Goal: Task Accomplishment & Management: Manage account settings

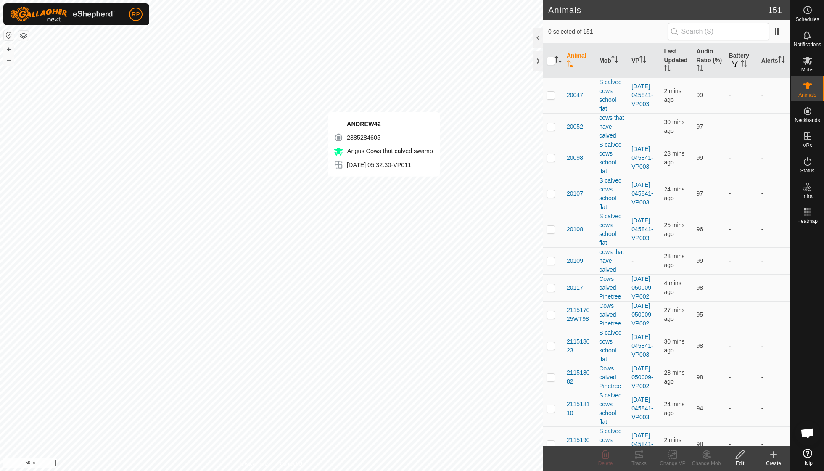
checkbox input "true"
click at [639, 454] on icon at bounding box center [639, 454] width 8 height 7
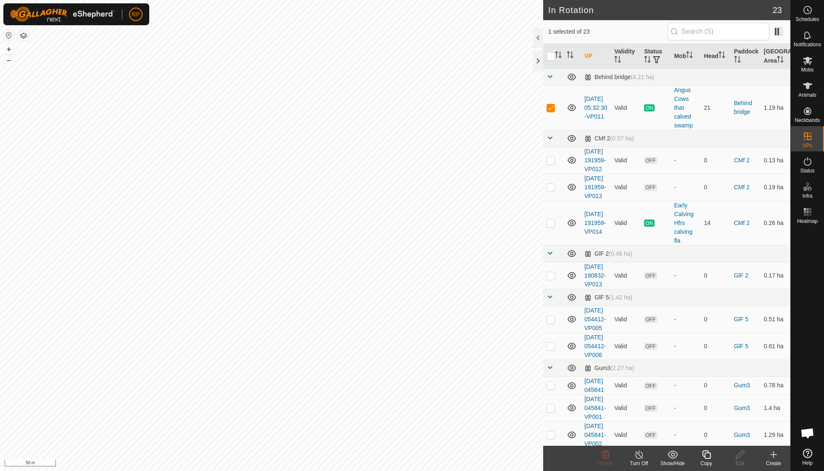
click at [705, 457] on icon at bounding box center [706, 454] width 8 height 8
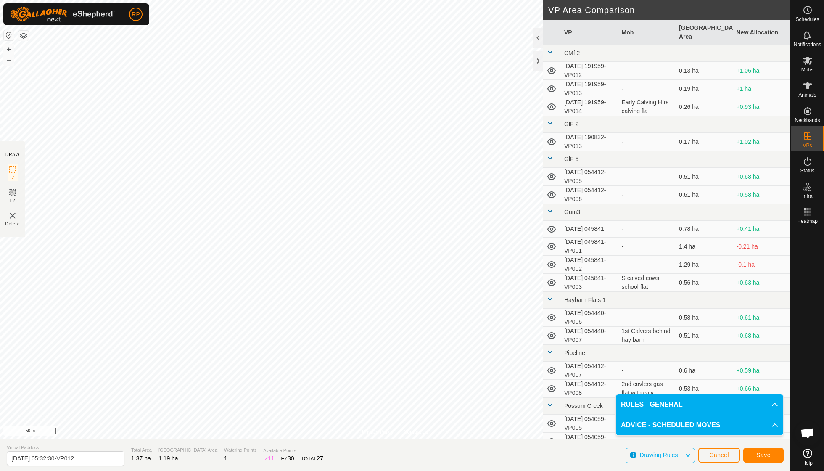
click at [759, 456] on span "Save" at bounding box center [763, 455] width 14 height 7
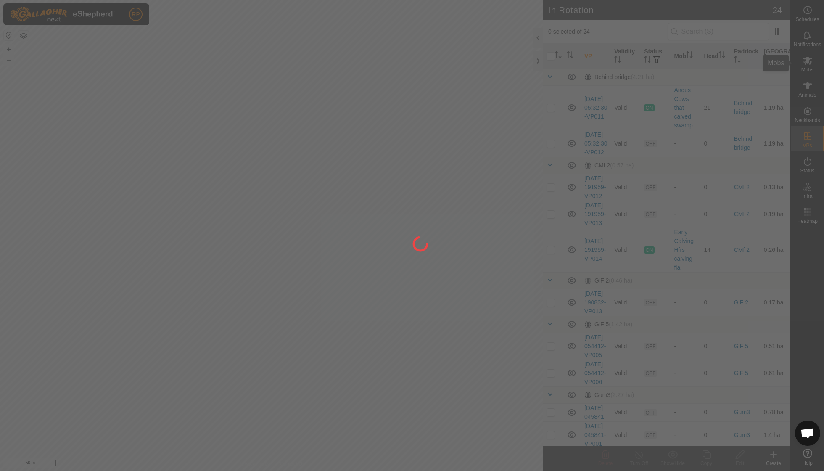
click at [804, 66] on div "RP Schedules Notifications Mobs Animals Neckbands VPs Status Infra Heatmap Help…" at bounding box center [412, 235] width 824 height 471
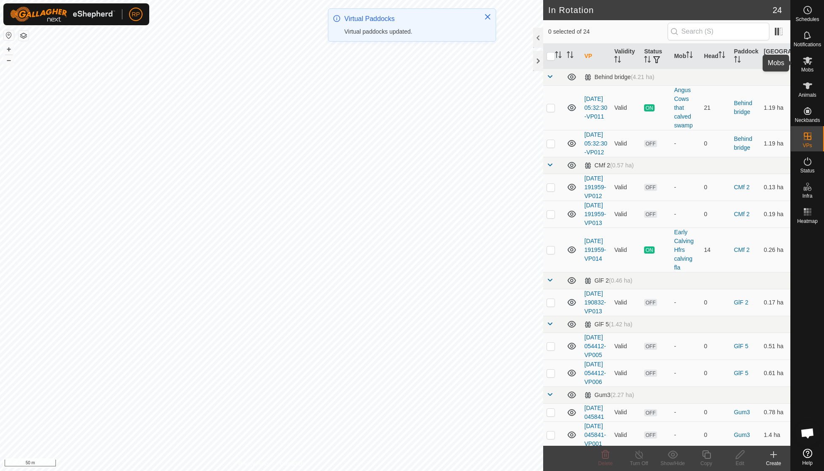
click at [808, 65] on icon at bounding box center [808, 60] width 10 height 10
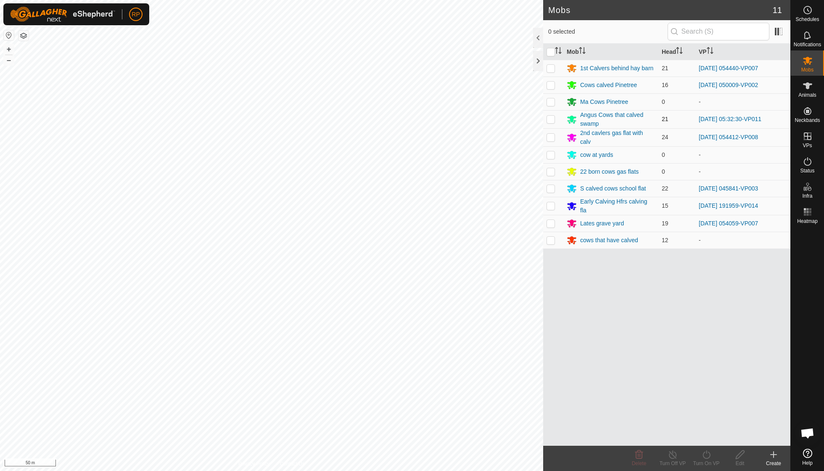
click at [551, 121] on p-checkbox at bounding box center [551, 119] width 8 height 7
checkbox input "true"
click at [705, 457] on icon at bounding box center [706, 454] width 11 height 10
click at [705, 432] on link "Now" at bounding box center [731, 435] width 83 height 17
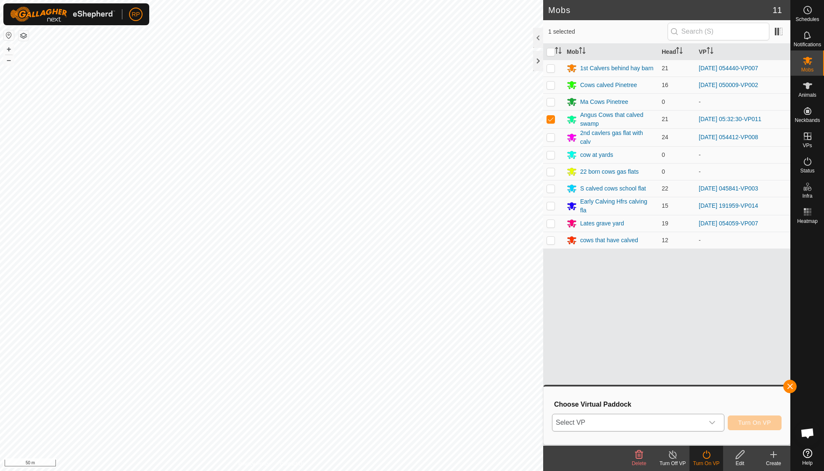
click at [712, 418] on div "dropdown trigger" at bounding box center [712, 422] width 17 height 17
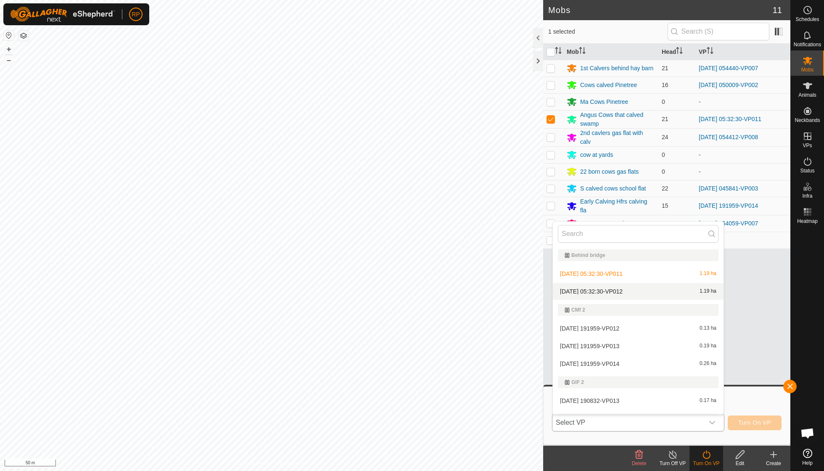
click at [619, 293] on li "[DATE] 05:32:30-VP012 1.19 ha" at bounding box center [638, 291] width 171 height 17
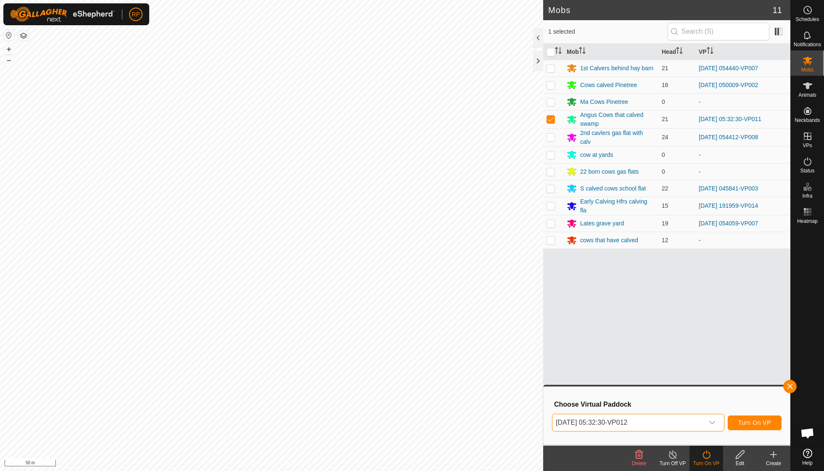
click at [758, 424] on span "Turn On VP" at bounding box center [754, 422] width 33 height 7
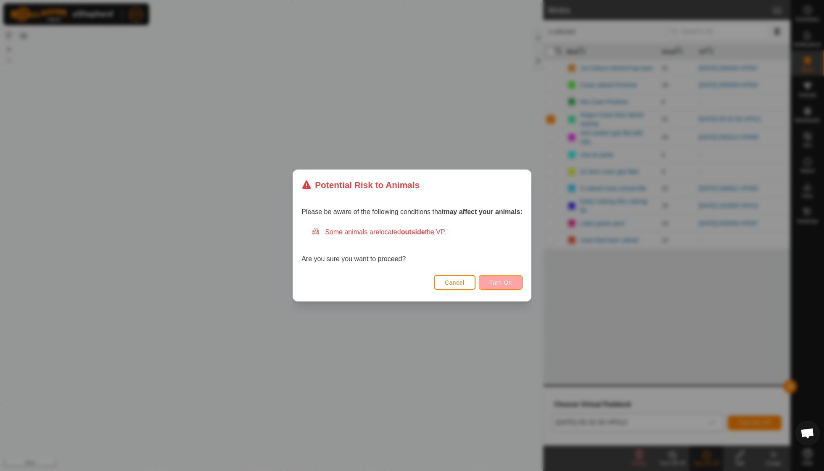
click at [505, 280] on span "Turn On" at bounding box center [500, 282] width 23 height 7
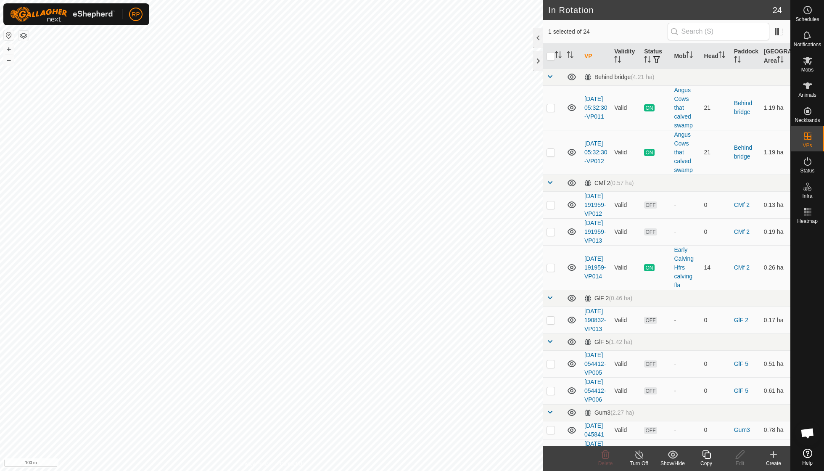
click at [707, 456] on icon at bounding box center [706, 454] width 11 height 10
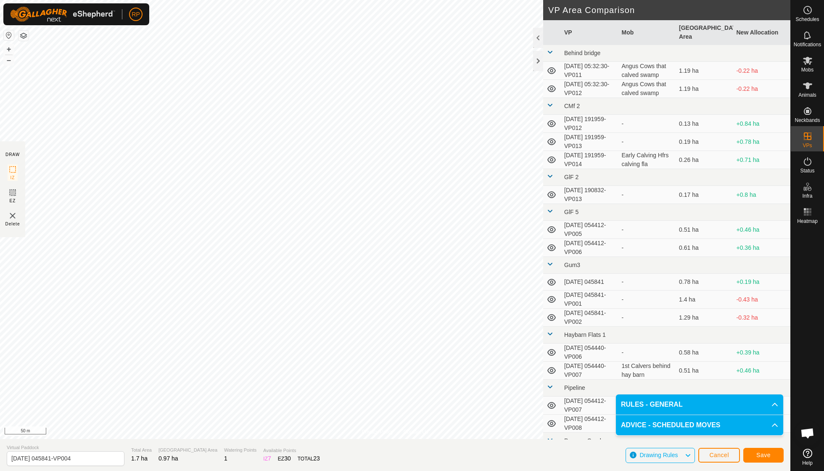
click at [757, 454] on span "Save" at bounding box center [763, 455] width 14 height 7
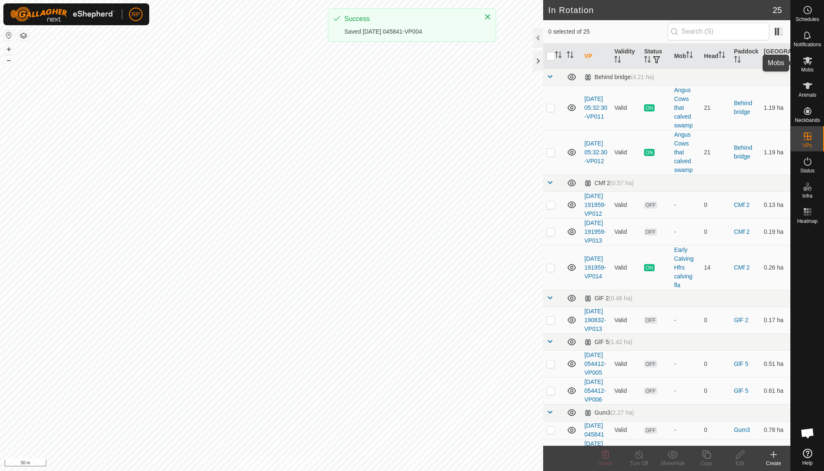
click at [810, 69] on span "Mobs" at bounding box center [807, 69] width 12 height 5
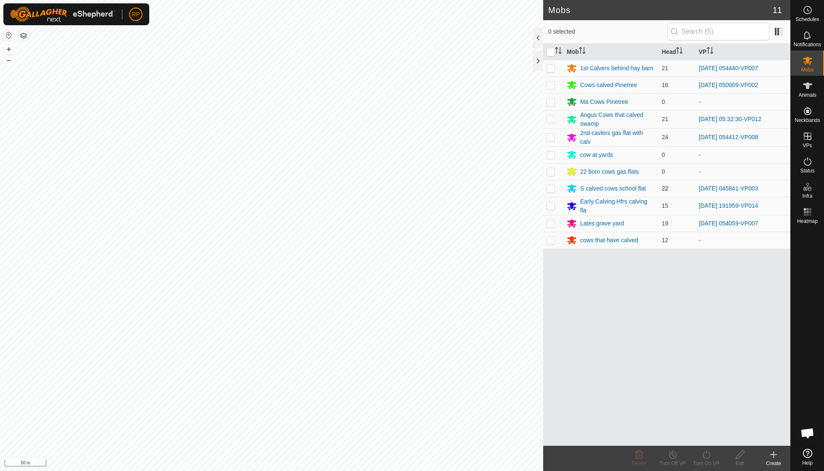
click at [553, 188] on p-checkbox at bounding box center [551, 188] width 8 height 7
checkbox input "true"
click at [704, 456] on icon at bounding box center [706, 454] width 11 height 10
click at [705, 439] on link "Now" at bounding box center [731, 435] width 83 height 17
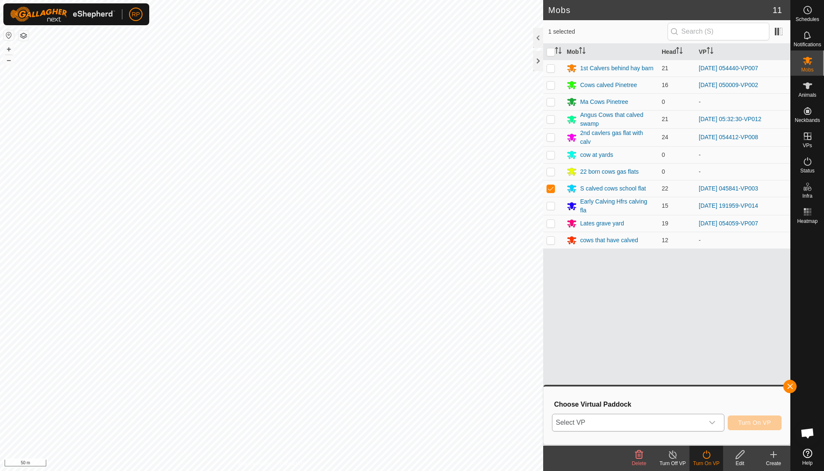
click at [710, 425] on icon "dropdown trigger" at bounding box center [712, 422] width 7 height 7
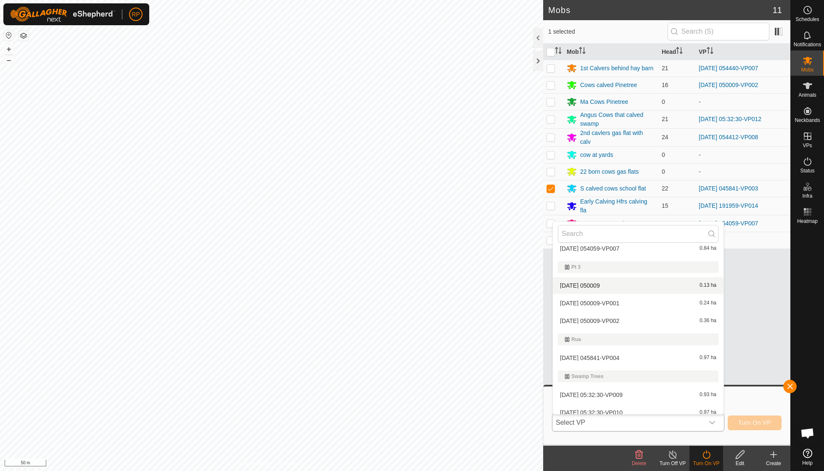
scroll to position [478, 0]
click at [621, 350] on li "2025-09-26 045841-VP004 0.97 ha" at bounding box center [638, 358] width 171 height 17
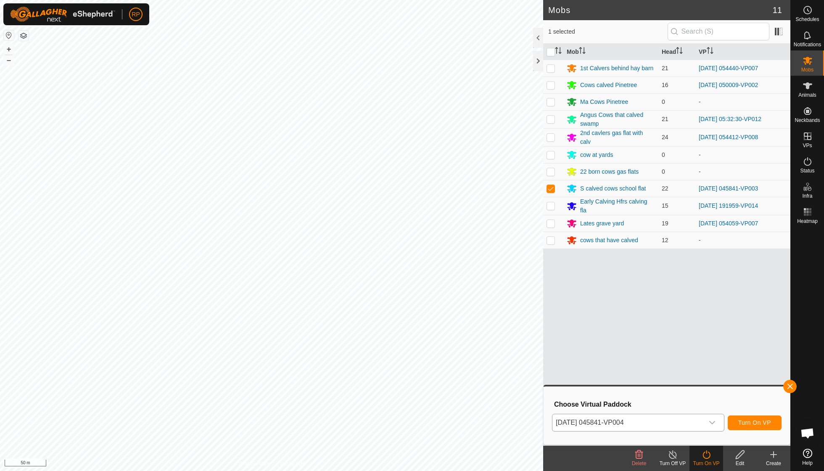
click at [741, 421] on span "Turn On VP" at bounding box center [754, 422] width 33 height 7
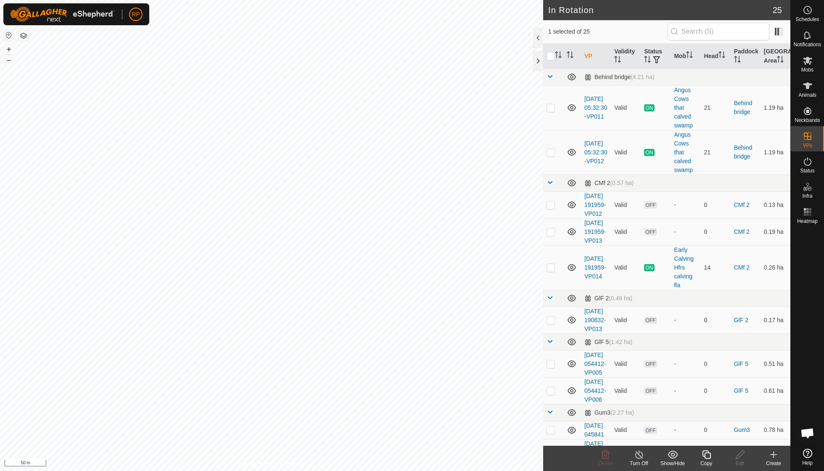
click at [710, 461] on div "Copy" at bounding box center [706, 464] width 34 height 8
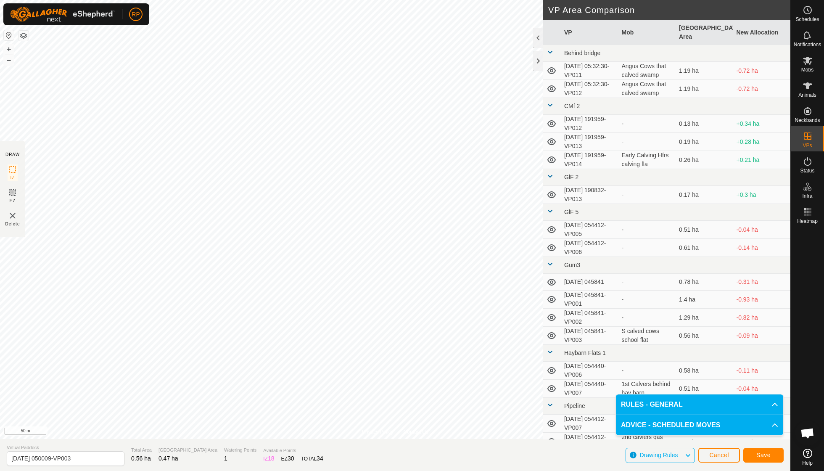
click at [768, 455] on span "Save" at bounding box center [763, 455] width 14 height 7
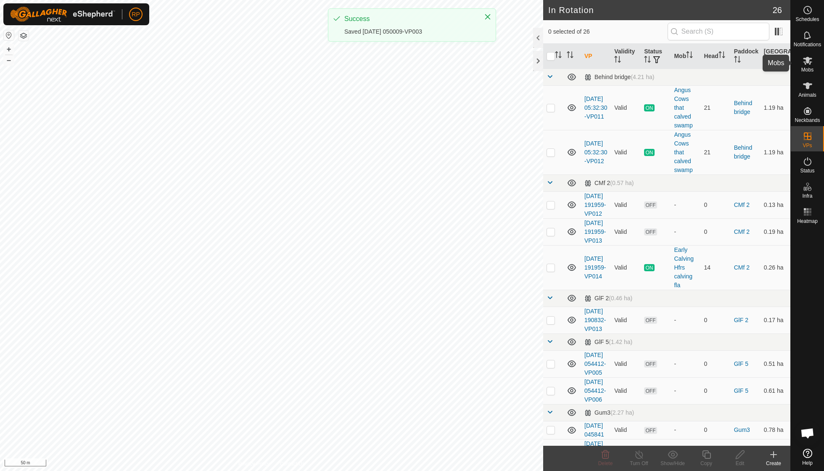
click at [809, 67] on span "Mobs" at bounding box center [807, 69] width 12 height 5
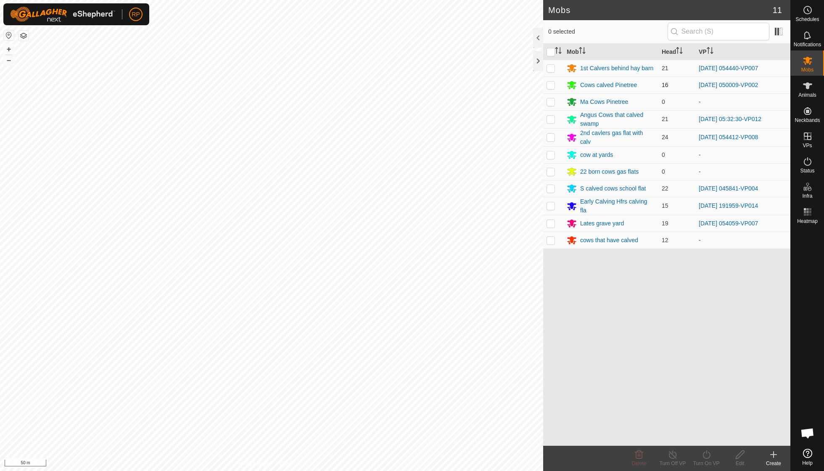
click at [552, 86] on p-checkbox at bounding box center [551, 85] width 8 height 7
checkbox input "true"
click at [708, 456] on div "RP Schedules Notifications Mobs Animals Neckbands VPs Status Infra Heatmap Help…" at bounding box center [412, 235] width 824 height 471
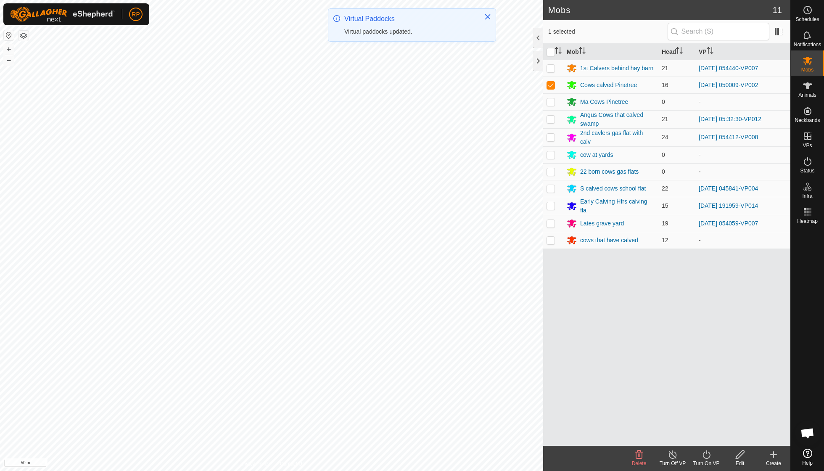
click at [710, 452] on icon at bounding box center [706, 454] width 11 height 10
click at [709, 438] on link "Now" at bounding box center [731, 435] width 83 height 17
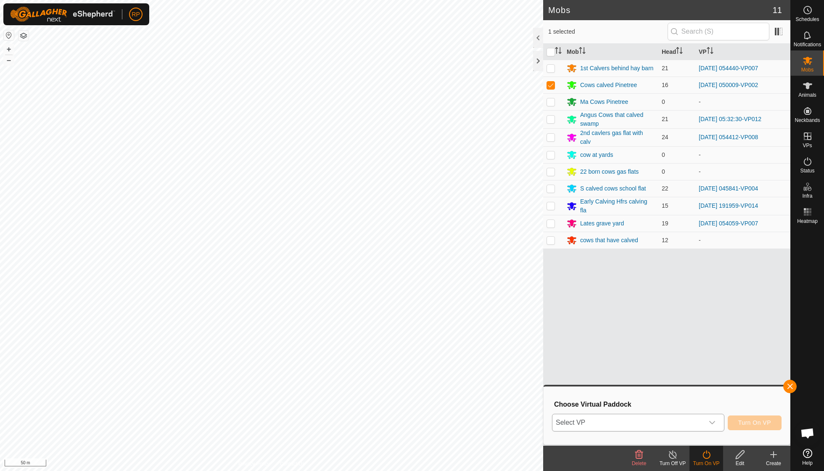
click at [710, 423] on icon "dropdown trigger" at bounding box center [712, 422] width 7 height 7
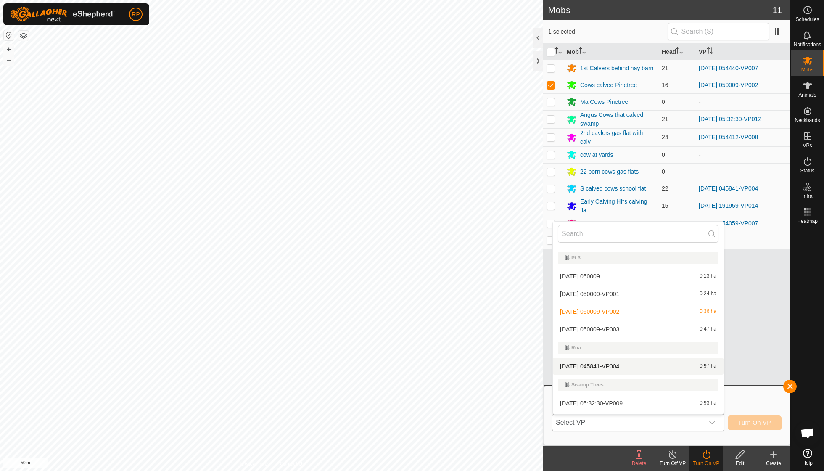
scroll to position [488, 0]
click at [613, 322] on li "2025-09-26 050009-VP003 0.47 ha" at bounding box center [638, 328] width 171 height 17
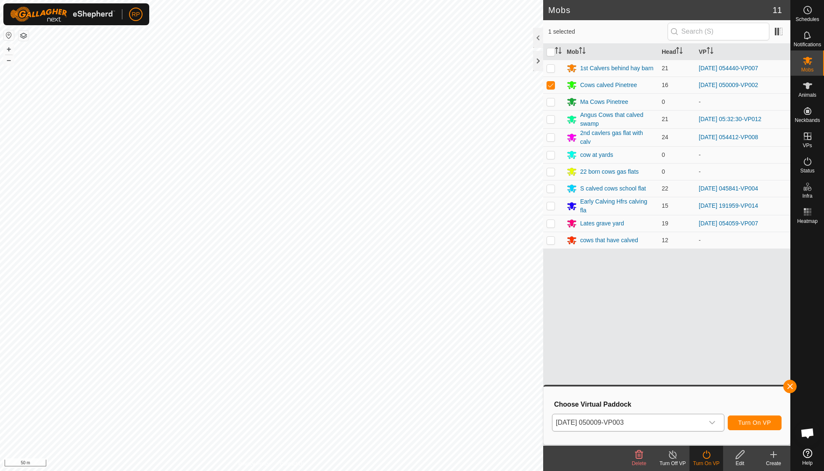
click at [741, 426] on span "Turn On VP" at bounding box center [754, 422] width 33 height 7
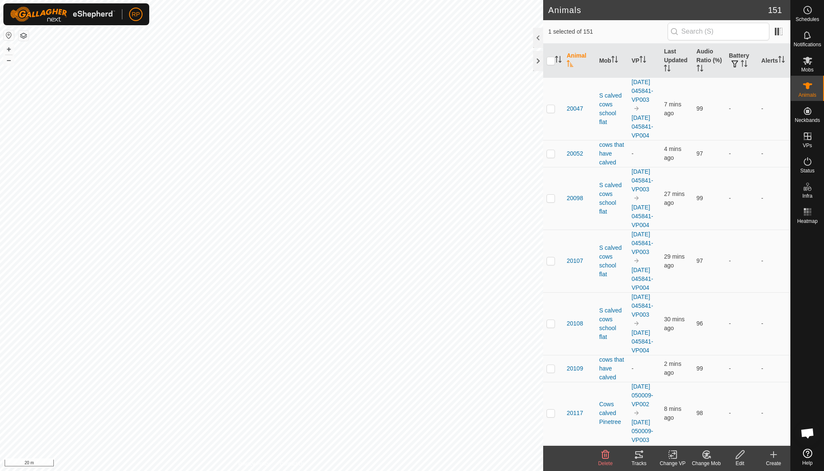
click at [707, 455] on icon at bounding box center [707, 454] width 6 height 4
click at [719, 414] on link "Choose Mob..." at bounding box center [731, 417] width 83 height 17
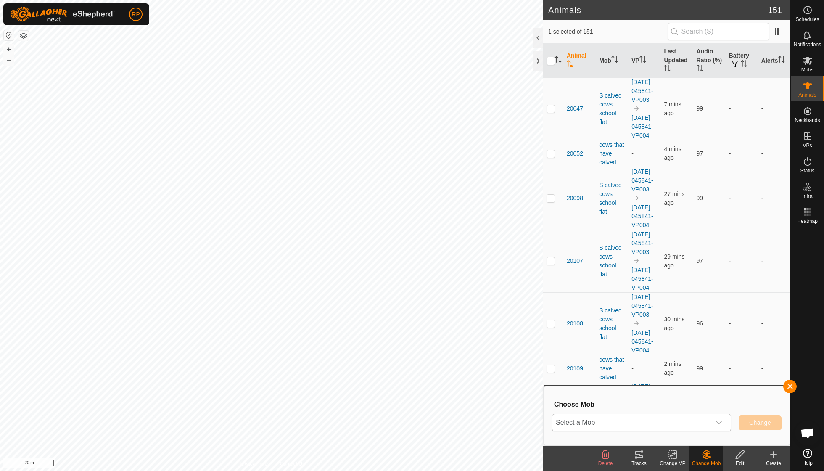
click at [719, 420] on icon "dropdown trigger" at bounding box center [719, 422] width 7 height 7
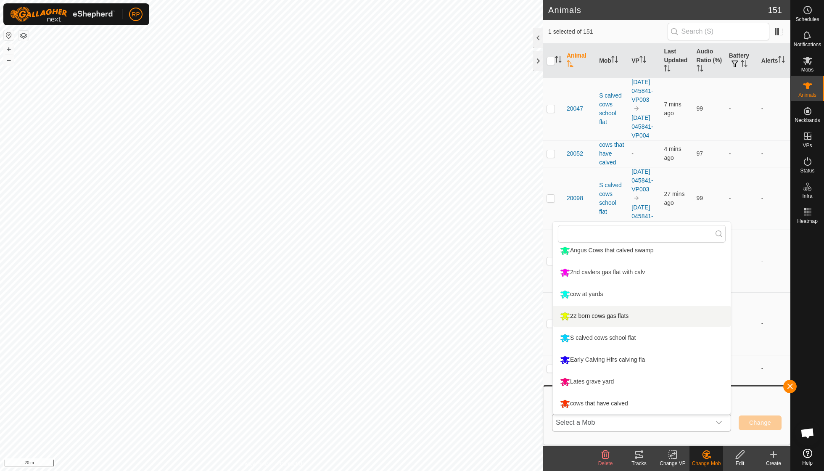
scroll to position [71, 0]
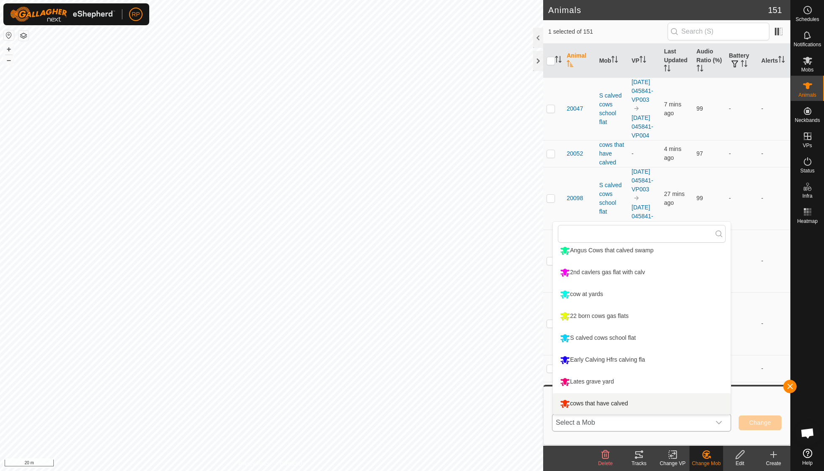
click at [636, 402] on li "cows that have calved" at bounding box center [642, 403] width 178 height 21
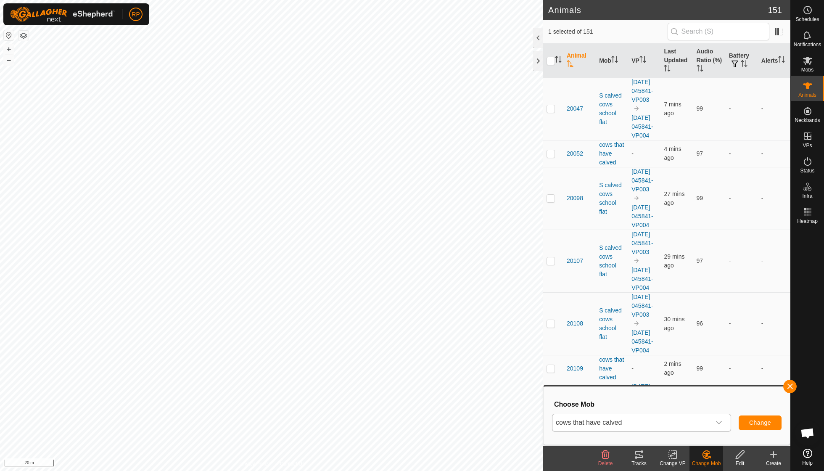
click at [755, 425] on span "Change" at bounding box center [760, 422] width 22 height 7
checkbox input "false"
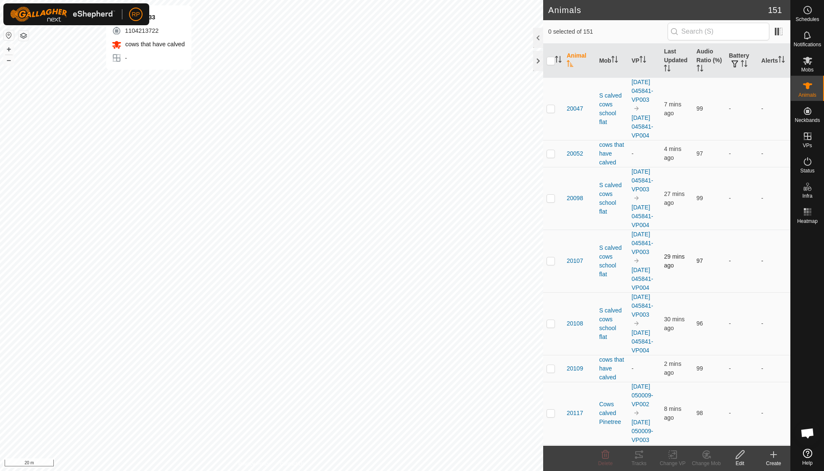
checkbox input "true"
click at [705, 455] on icon at bounding box center [706, 454] width 11 height 10
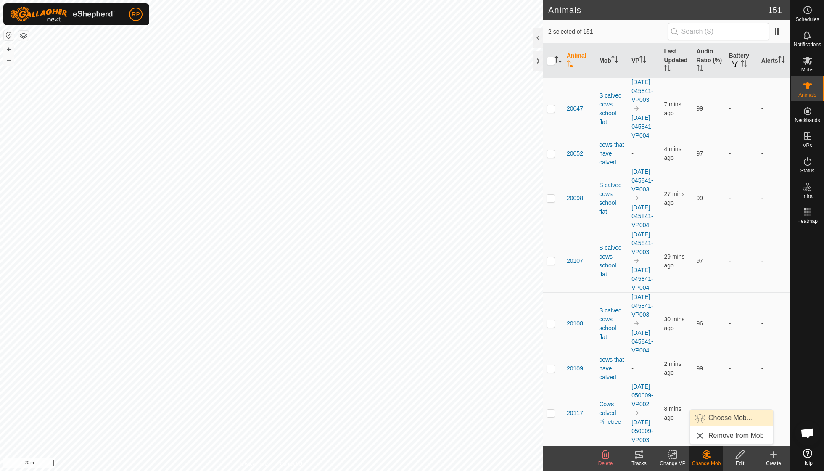
click at [715, 417] on link "Choose Mob..." at bounding box center [731, 417] width 83 height 17
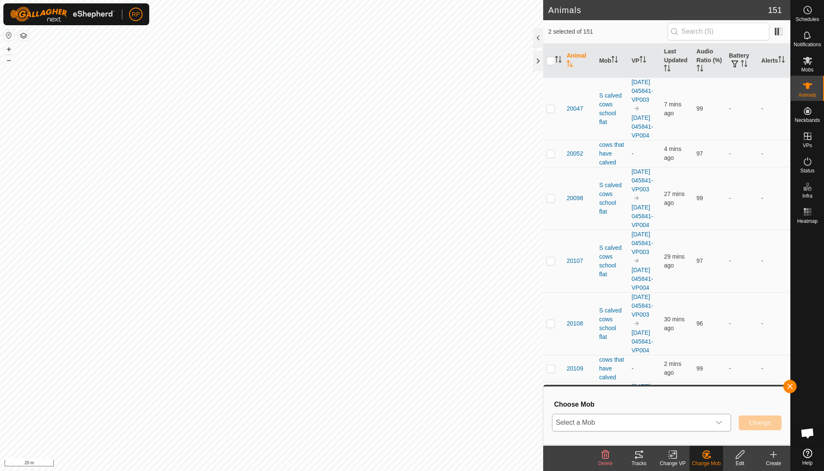
click at [718, 418] on div "dropdown trigger" at bounding box center [718, 422] width 17 height 17
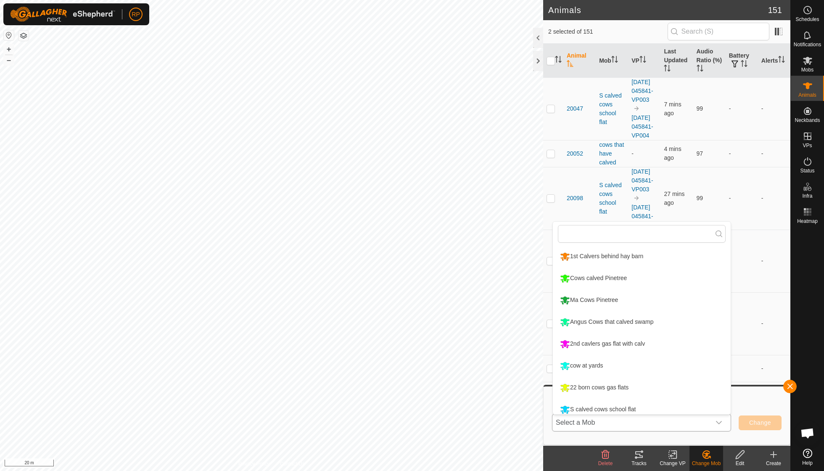
scroll to position [6, 0]
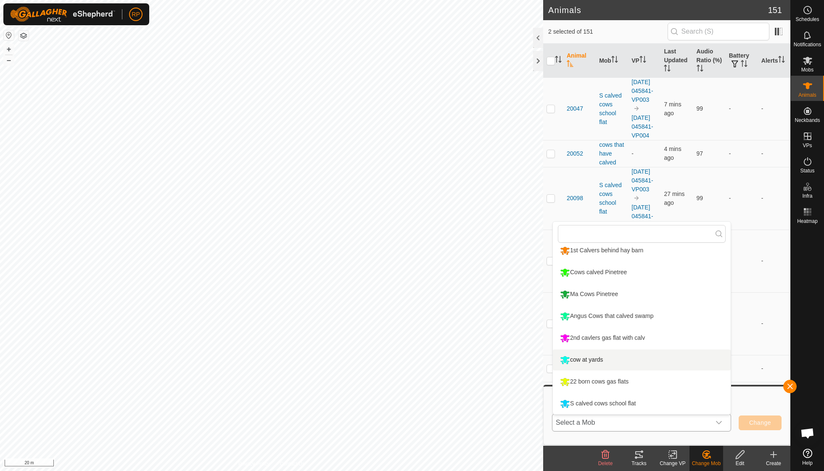
click at [581, 360] on li "cow at yards" at bounding box center [642, 359] width 178 height 21
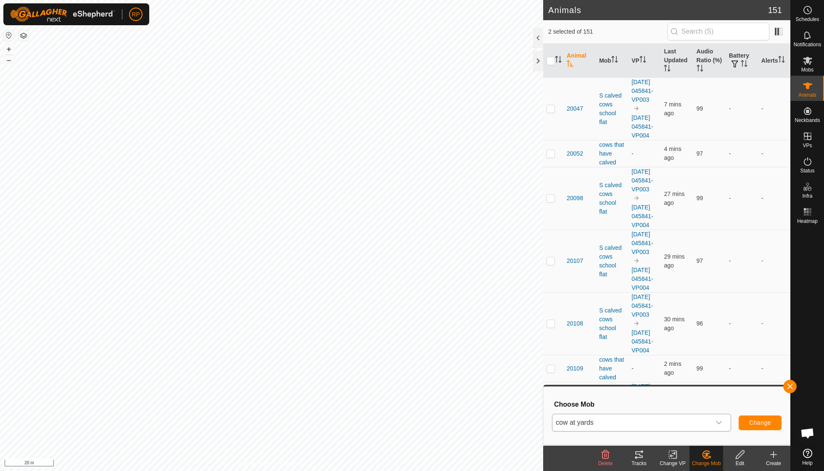
click at [752, 425] on span "Change" at bounding box center [760, 422] width 22 height 7
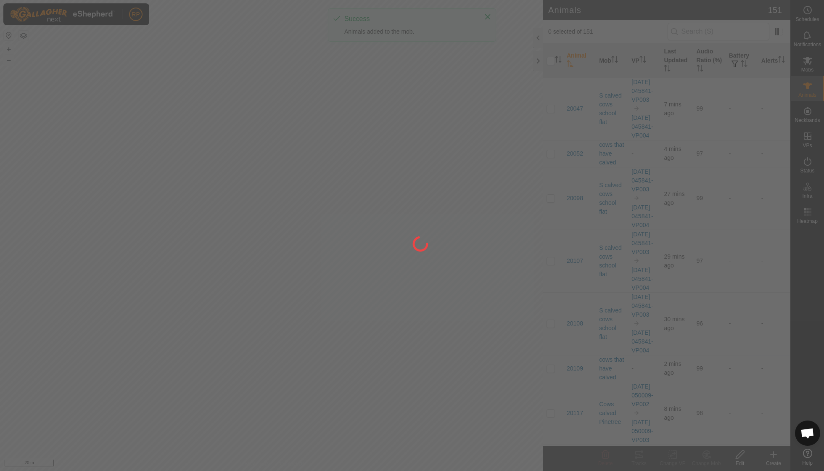
checkbox input "false"
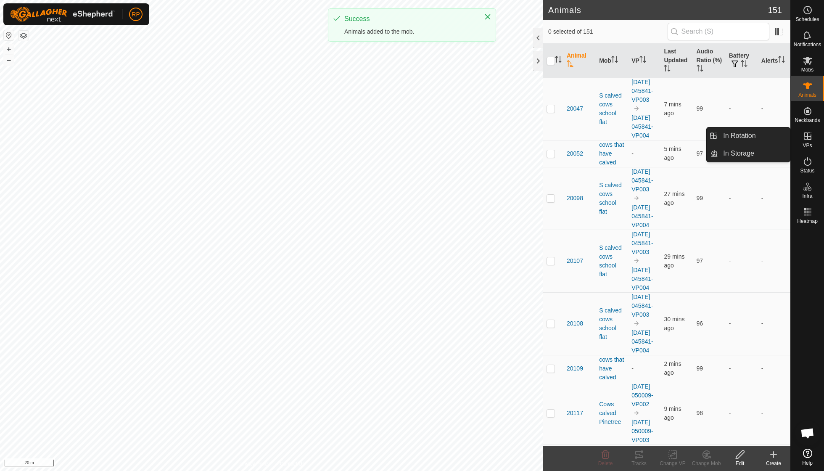
click at [806, 140] on icon at bounding box center [808, 136] width 8 height 8
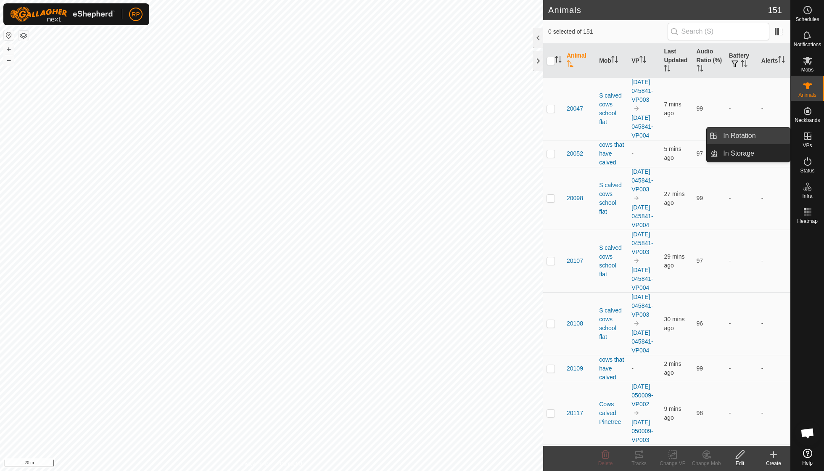
click at [755, 136] on link "In Rotation" at bounding box center [754, 135] width 72 height 17
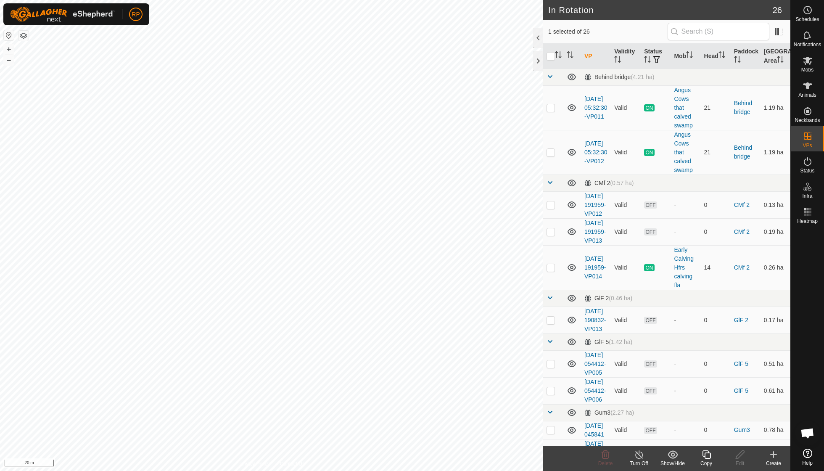
click at [774, 457] on icon at bounding box center [774, 454] width 10 height 10
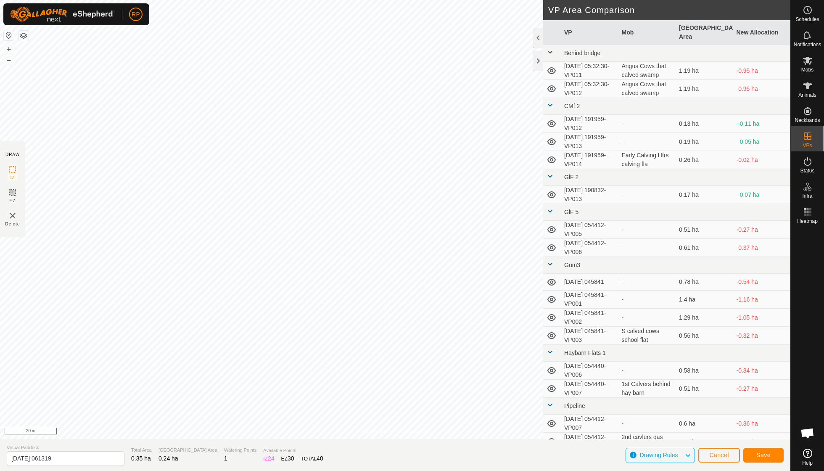
click at [759, 458] on span "Save" at bounding box center [763, 455] width 14 height 7
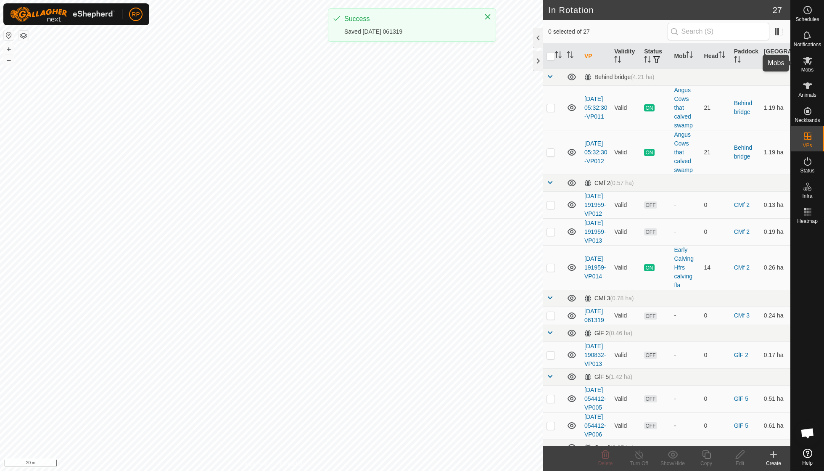
click at [809, 69] on span "Mobs" at bounding box center [807, 69] width 12 height 5
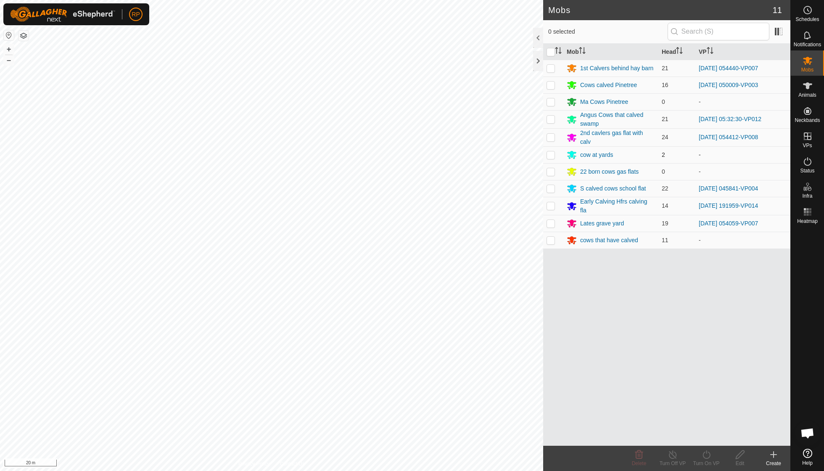
click at [550, 151] on p-checkbox at bounding box center [551, 154] width 8 height 7
checkbox input "true"
click at [704, 453] on icon at bounding box center [707, 454] width 8 height 8
click at [705, 436] on link "Now" at bounding box center [731, 435] width 83 height 17
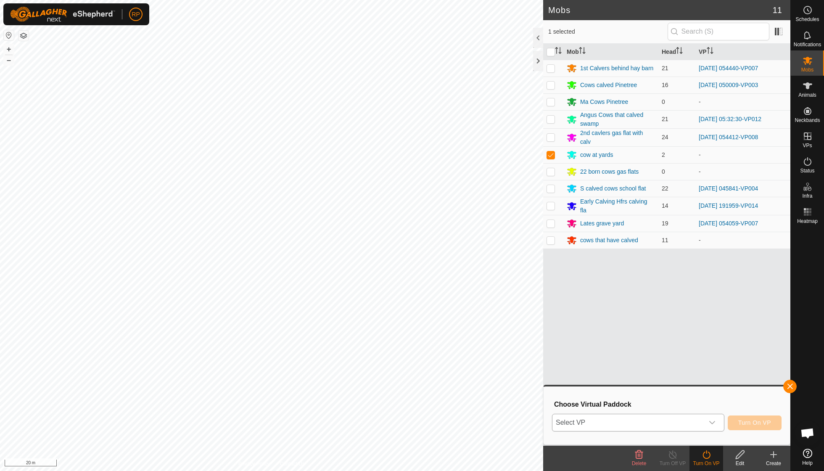
click at [713, 423] on icon "dropdown trigger" at bounding box center [712, 422] width 7 height 7
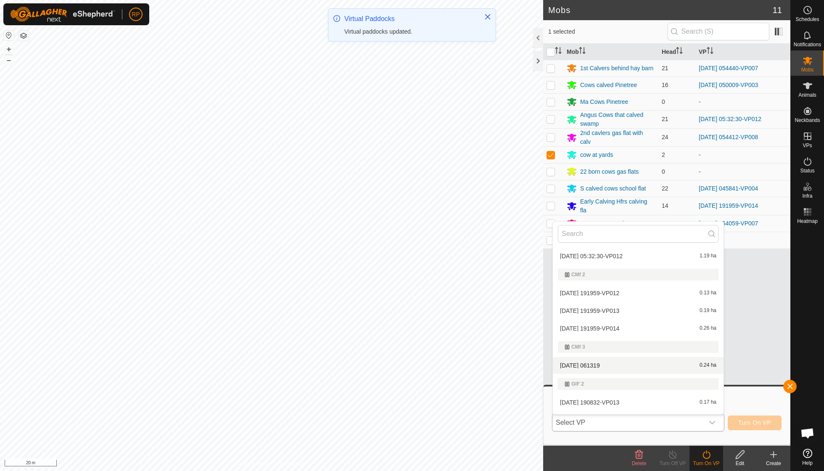
scroll to position [36, 0]
click at [634, 362] on li "2025-09-29 061319 0.24 ha" at bounding box center [638, 364] width 171 height 17
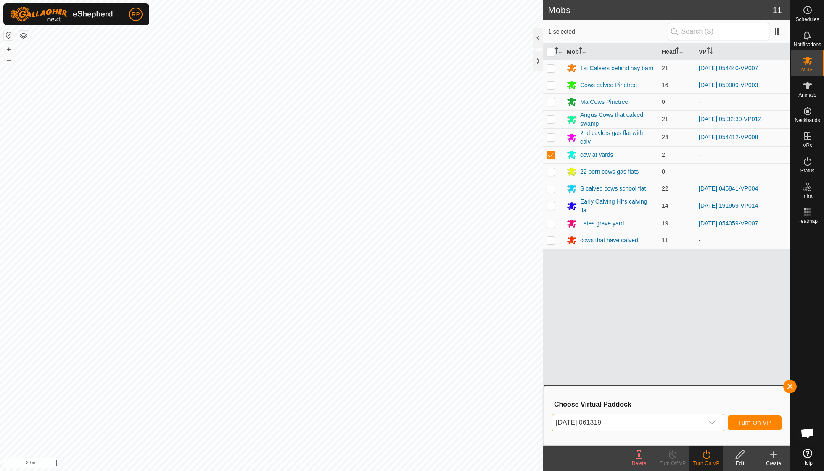
click at [750, 419] on span "Turn On VP" at bounding box center [754, 422] width 33 height 7
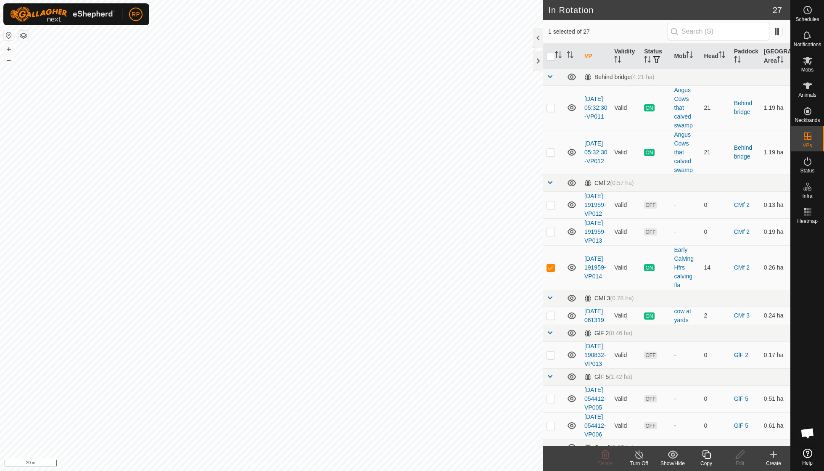
click at [710, 466] on div "Copy" at bounding box center [706, 464] width 34 height 8
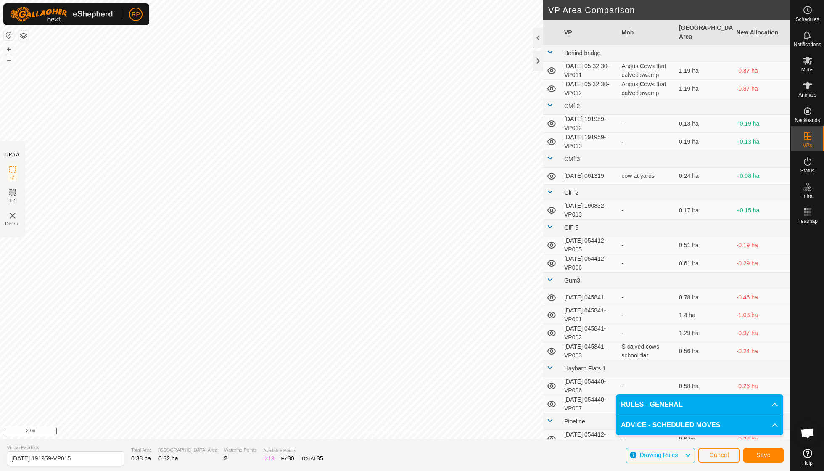
click at [754, 458] on button "Save" at bounding box center [763, 455] width 40 height 15
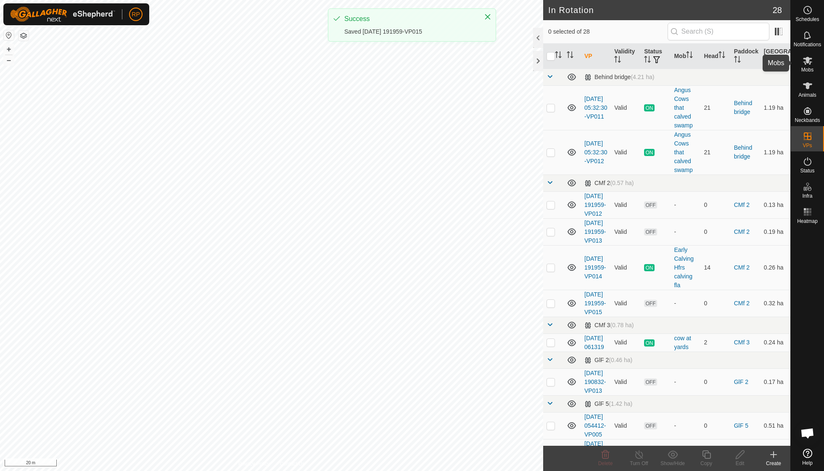
click at [808, 71] on span "Mobs" at bounding box center [807, 69] width 12 height 5
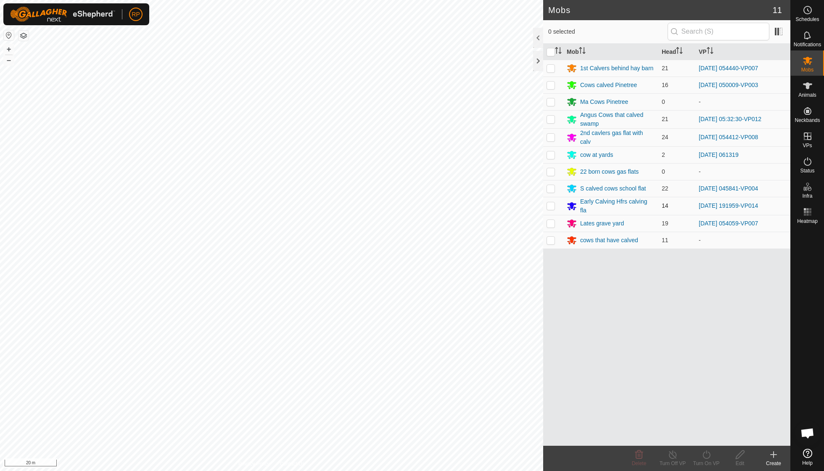
click at [554, 204] on p-checkbox at bounding box center [551, 205] width 8 height 7
checkbox input "true"
click at [701, 458] on icon at bounding box center [706, 454] width 11 height 10
click at [705, 438] on link "Now" at bounding box center [731, 435] width 83 height 17
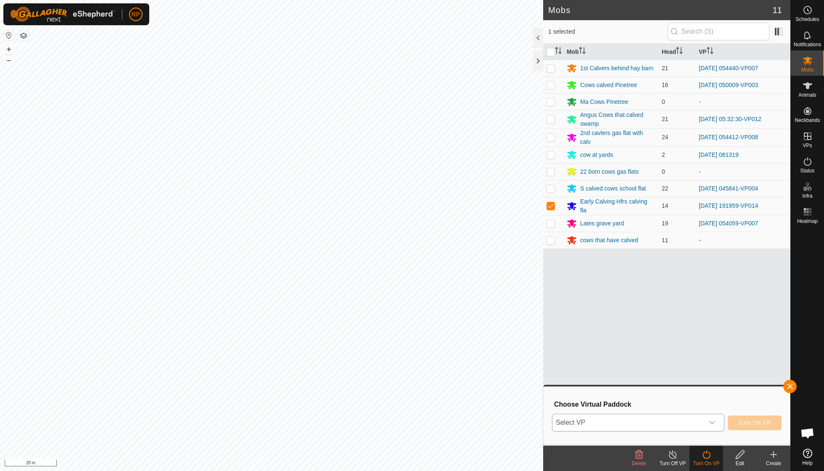
click at [712, 422] on icon "dropdown trigger" at bounding box center [712, 422] width 7 height 7
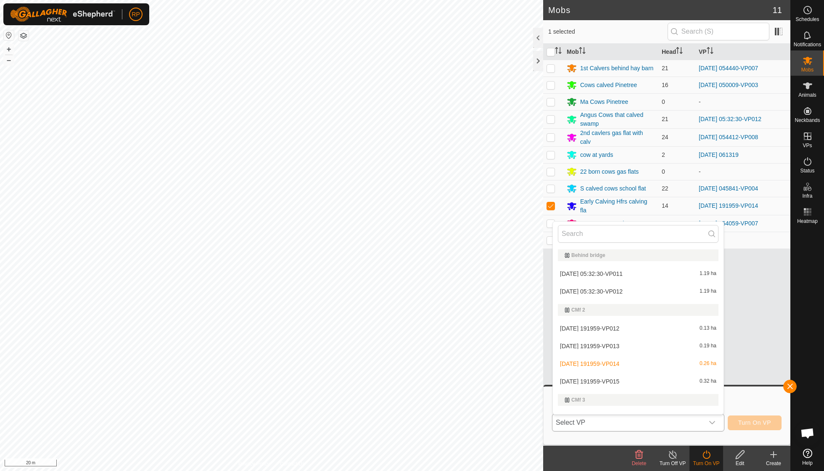
scroll to position [11, 0]
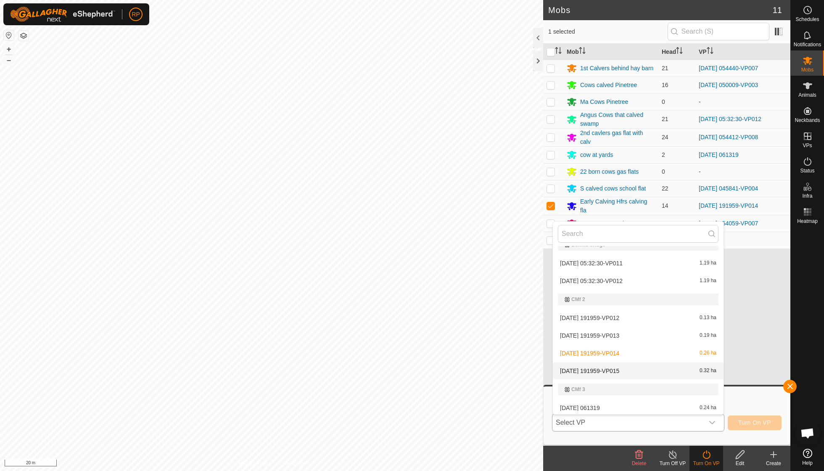
click at [631, 369] on li "2025-09-14 191959-VP015 0.32 ha" at bounding box center [638, 370] width 171 height 17
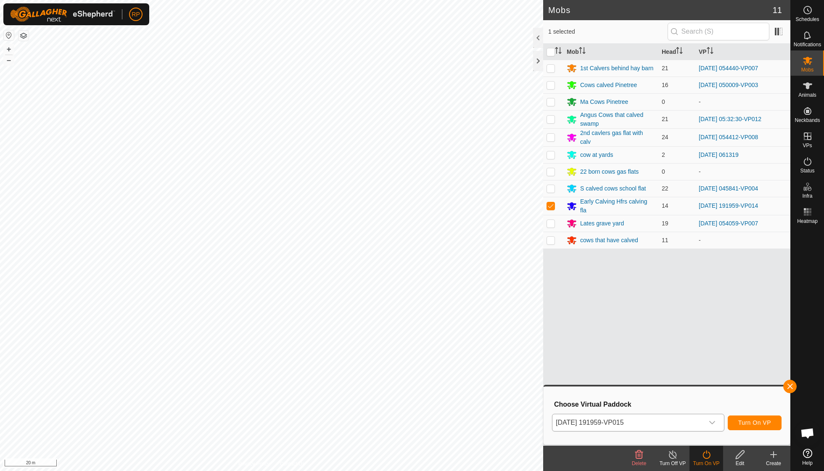
click at [746, 425] on span "Turn On VP" at bounding box center [754, 422] width 33 height 7
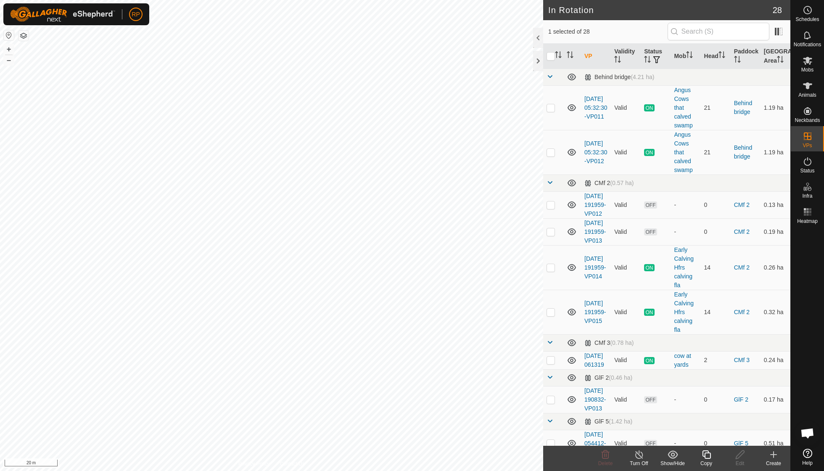
click at [705, 453] on icon at bounding box center [706, 454] width 11 height 10
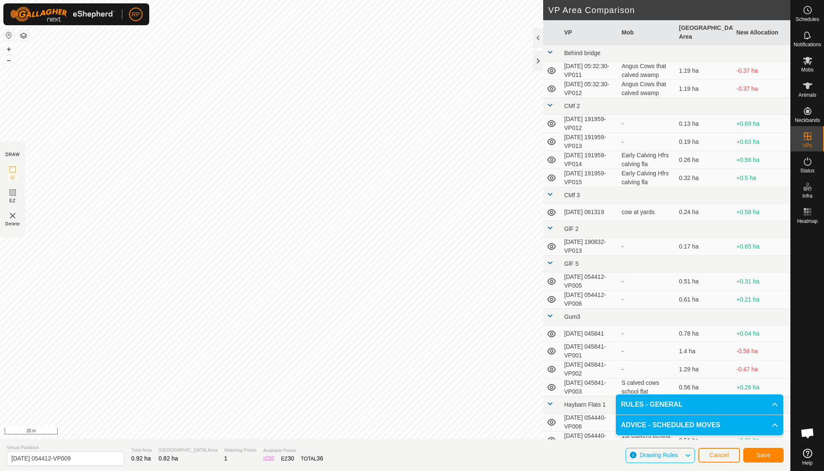
click at [769, 456] on span "Save" at bounding box center [763, 455] width 14 height 7
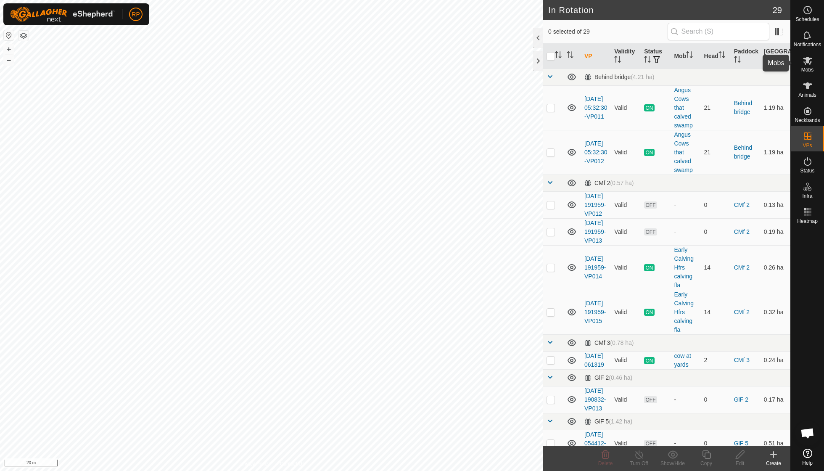
click at [807, 61] on icon at bounding box center [807, 61] width 9 height 8
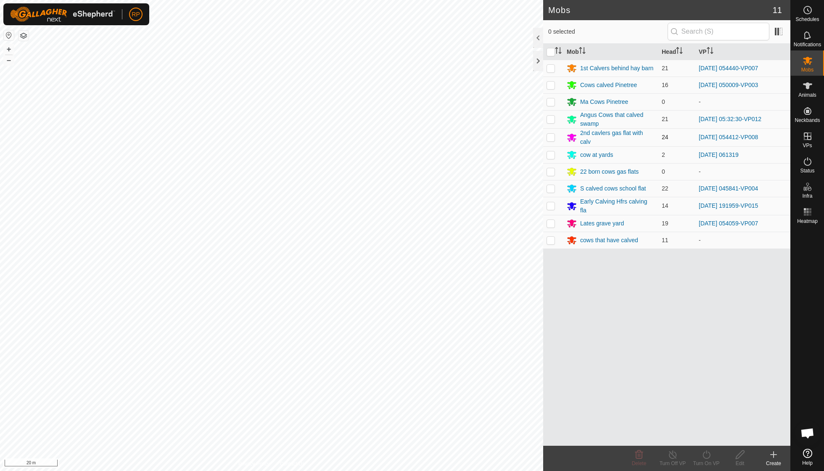
click at [550, 135] on div "RP Schedules Notifications Mobs Animals Neckbands VPs Status Infra Heatmap Help…" at bounding box center [412, 235] width 824 height 471
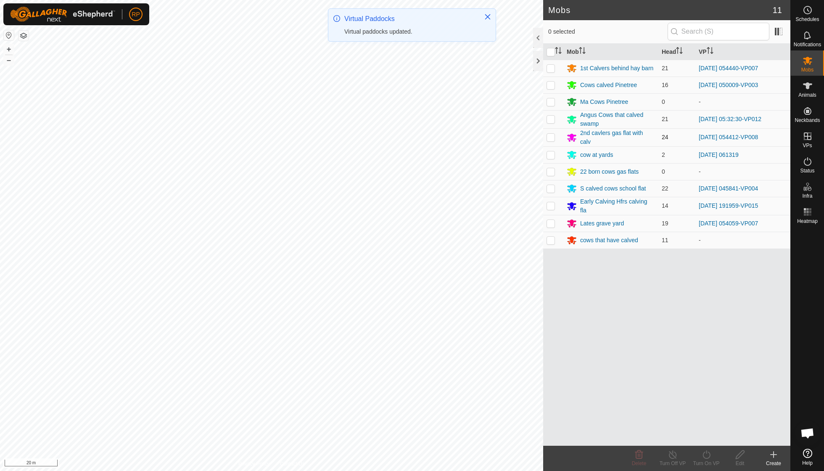
click at [549, 132] on td at bounding box center [553, 137] width 20 height 18
checkbox input "true"
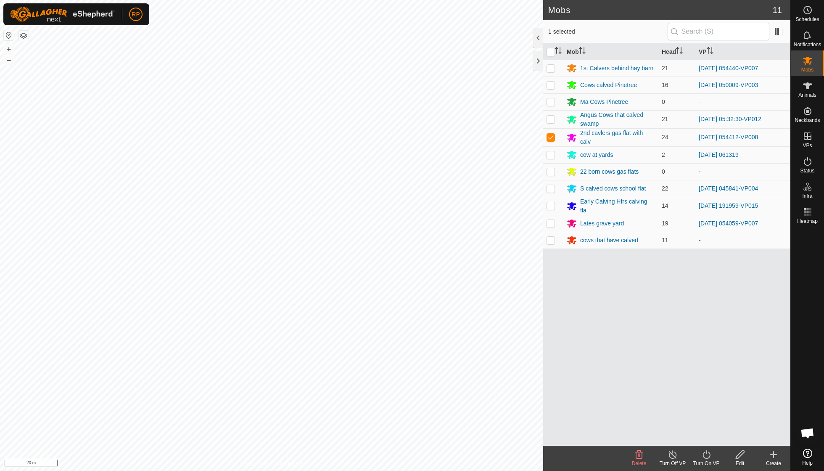
click at [710, 456] on icon at bounding box center [707, 454] width 8 height 8
click at [710, 434] on link "Now" at bounding box center [731, 435] width 83 height 17
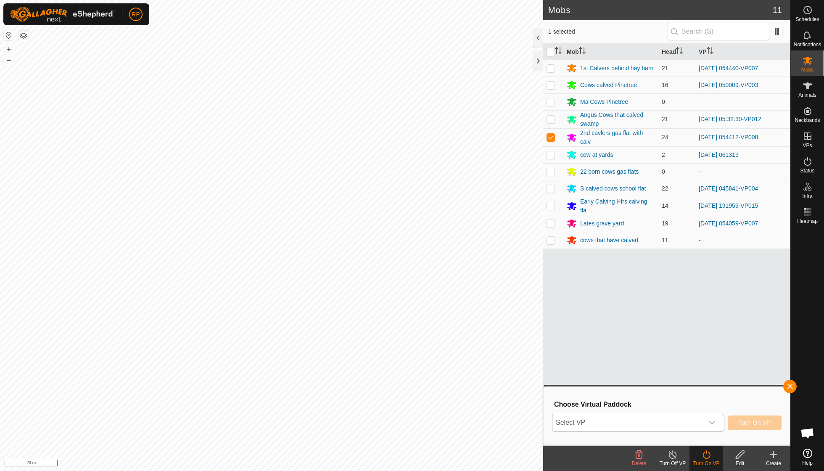
click at [715, 422] on icon "dropdown trigger" at bounding box center [712, 422] width 7 height 7
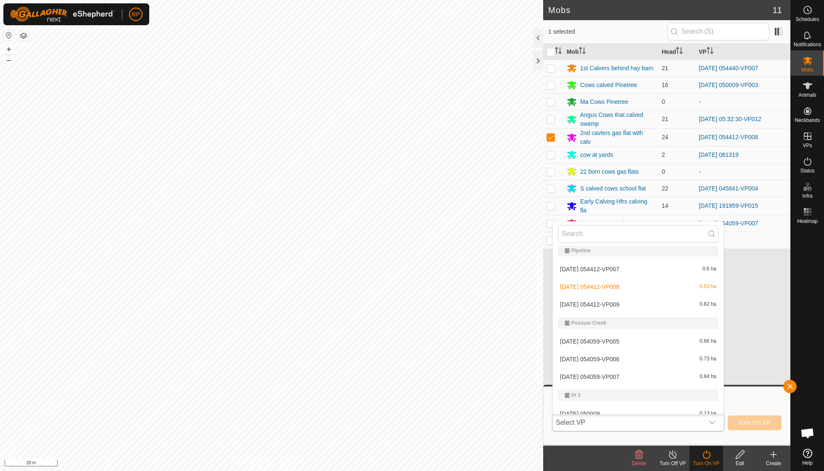
scroll to position [409, 0]
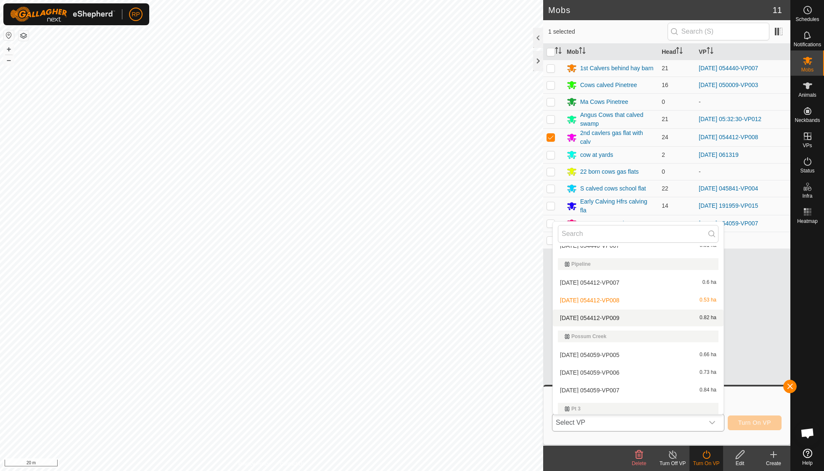
click at [615, 310] on li "2025-09-22 054412-VP009 0.82 ha" at bounding box center [638, 317] width 171 height 17
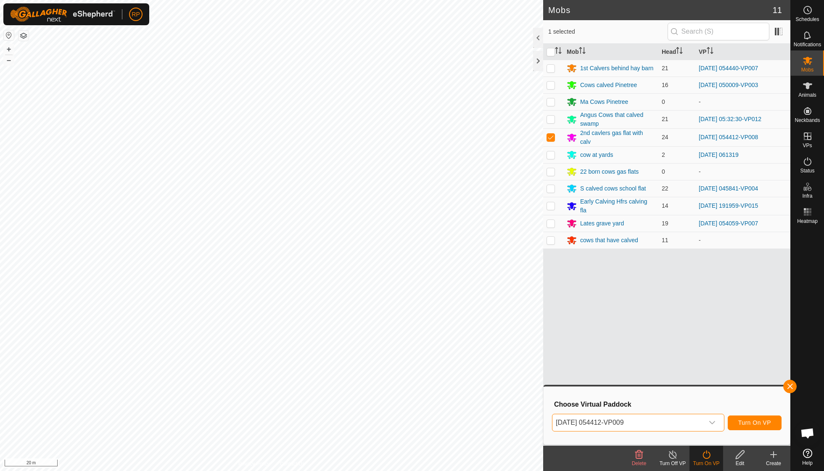
click at [747, 419] on span "Turn On VP" at bounding box center [754, 422] width 33 height 7
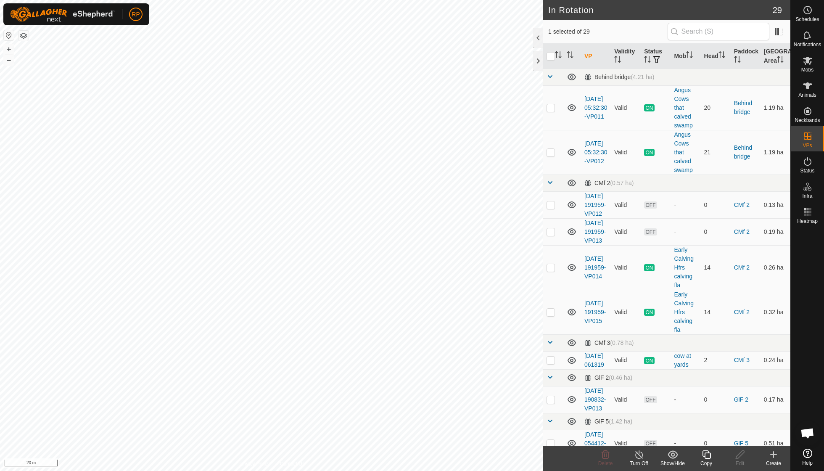
click at [700, 457] on copy-svg-icon at bounding box center [706, 454] width 34 height 10
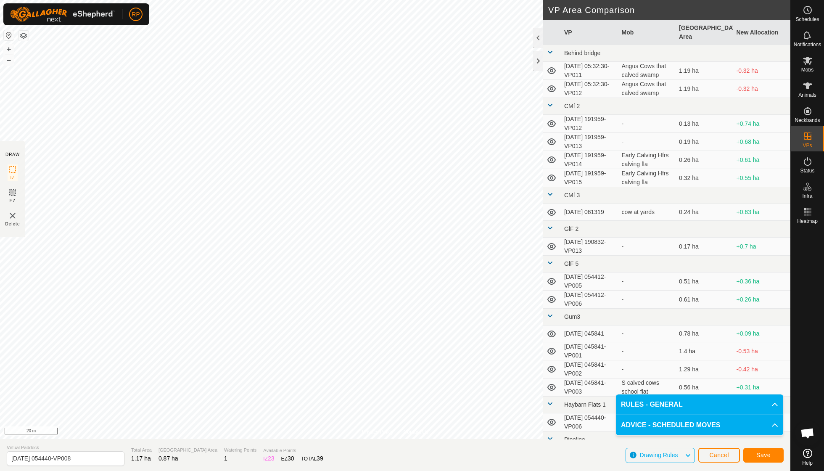
click at [765, 454] on span "Save" at bounding box center [763, 455] width 14 height 7
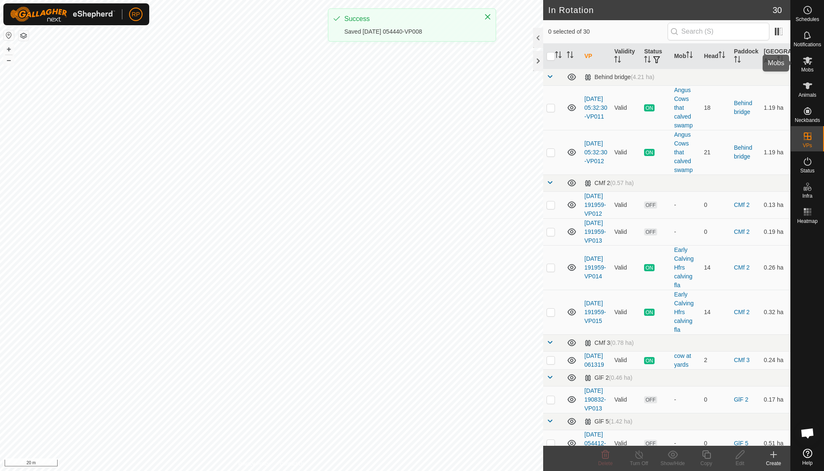
click at [806, 67] on span "Mobs" at bounding box center [807, 69] width 12 height 5
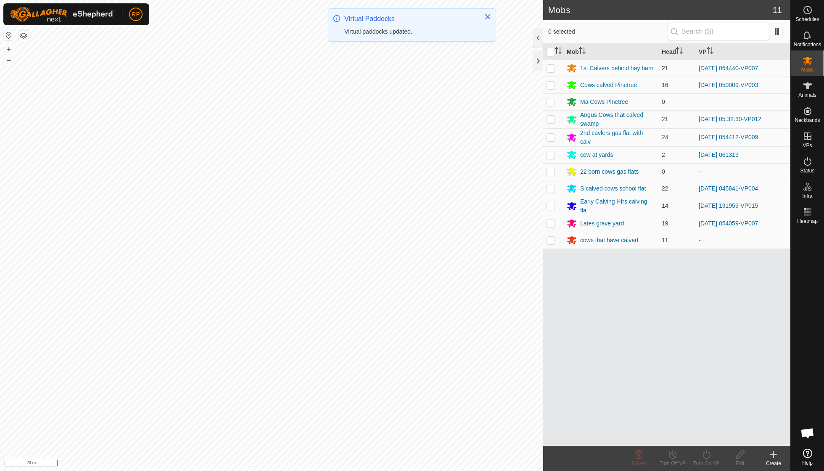
click at [550, 69] on p-checkbox at bounding box center [551, 68] width 8 height 7
checkbox input "true"
click at [705, 459] on icon at bounding box center [706, 454] width 11 height 10
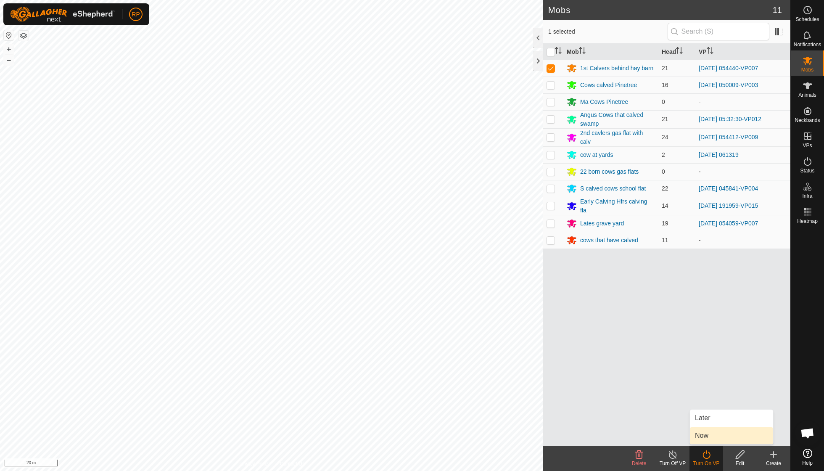
click at [705, 437] on link "Now" at bounding box center [731, 435] width 83 height 17
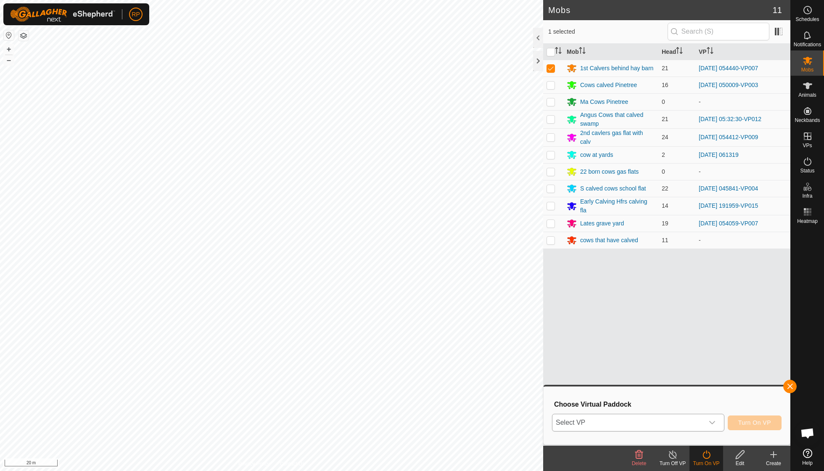
click at [713, 420] on icon "dropdown trigger" at bounding box center [712, 422] width 7 height 7
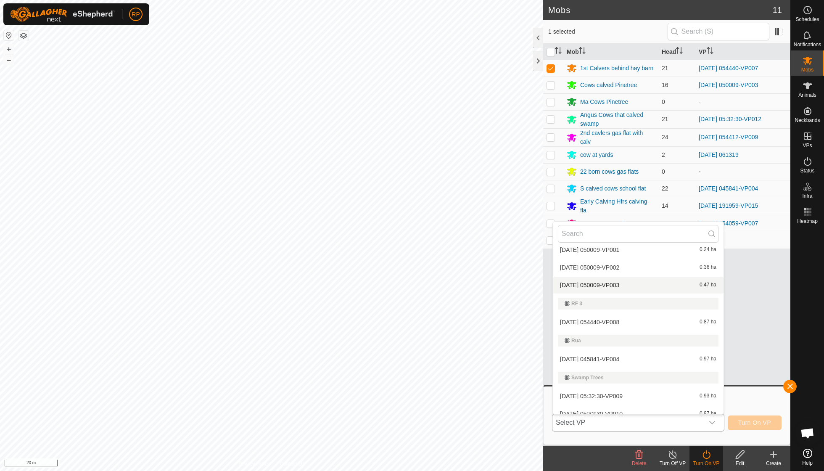
scroll to position [604, 0]
click at [590, 314] on li "2025-09-22 054440-VP008 0.87 ha" at bounding box center [638, 322] width 171 height 17
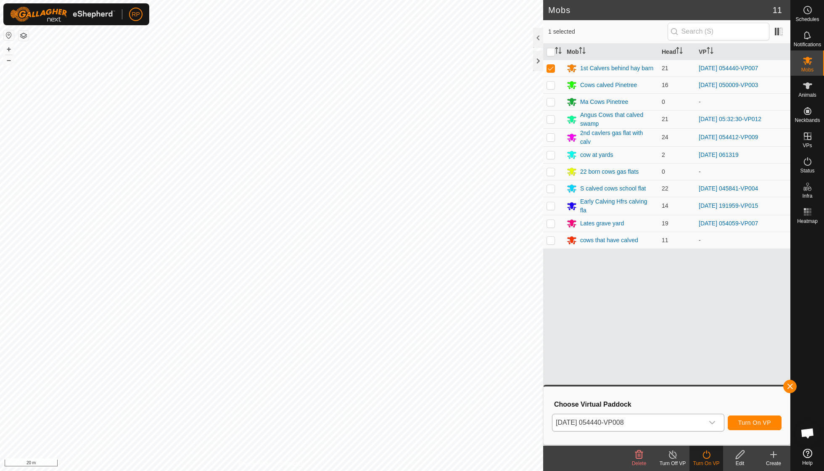
click at [754, 428] on button "Turn On VP" at bounding box center [755, 422] width 54 height 15
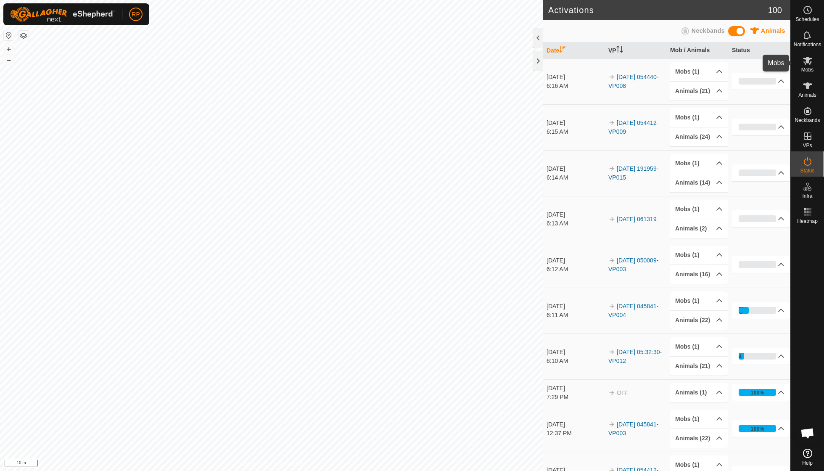
click at [810, 63] on icon at bounding box center [807, 61] width 9 height 8
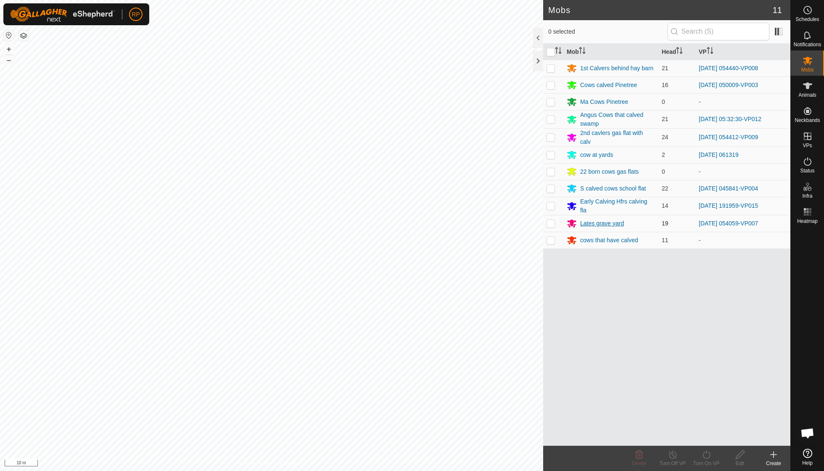
click at [582, 219] on div "Lates grave yard" at bounding box center [602, 223] width 44 height 9
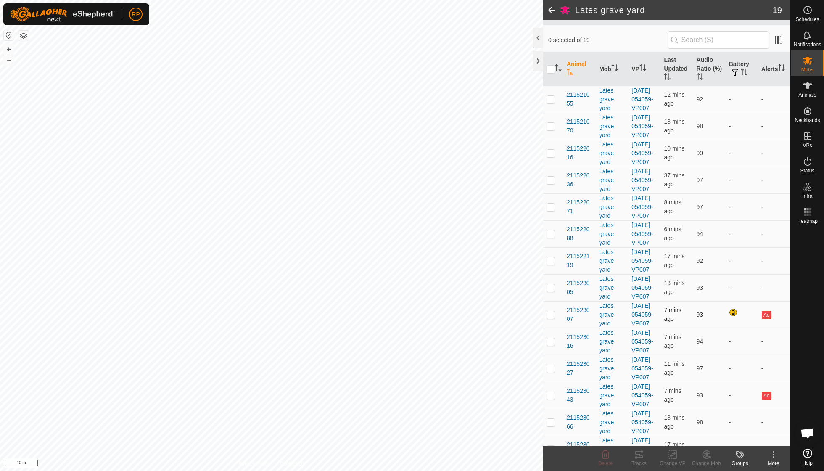
scroll to position [49, 0]
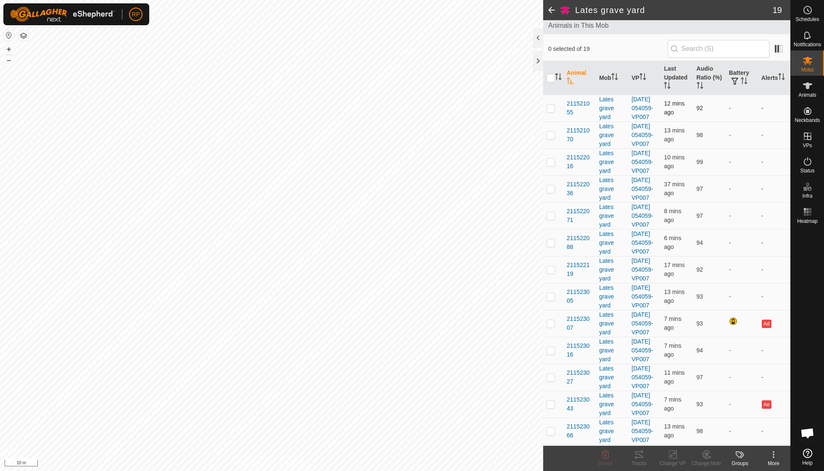
click at [550, 111] on p-checkbox at bounding box center [551, 108] width 8 height 7
checkbox input "true"
click at [552, 165] on p-checkbox at bounding box center [551, 161] width 8 height 7
checkbox input "true"
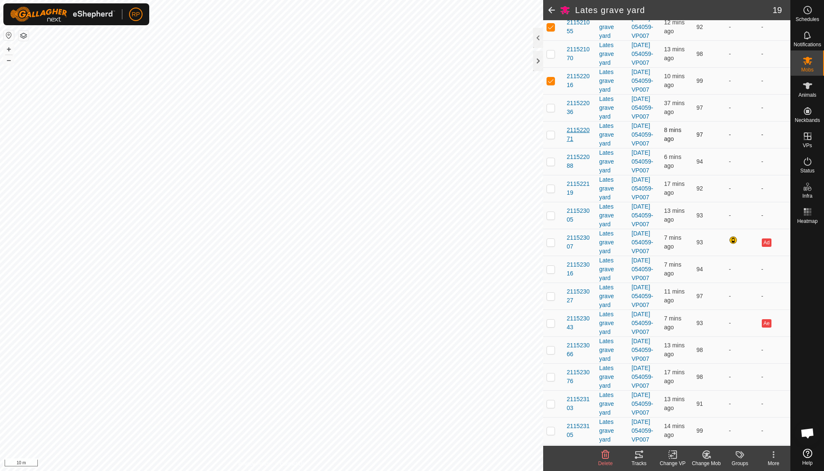
scroll to position [132, 0]
click at [552, 217] on p-checkbox at bounding box center [551, 213] width 8 height 7
checkbox input "true"
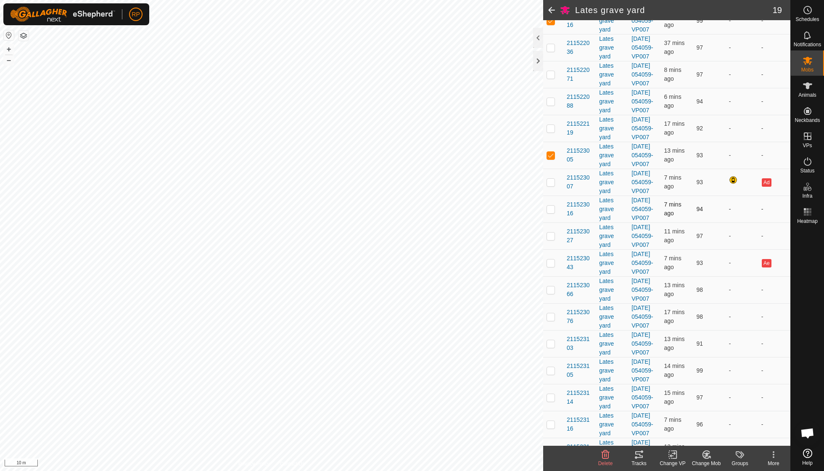
scroll to position [197, 0]
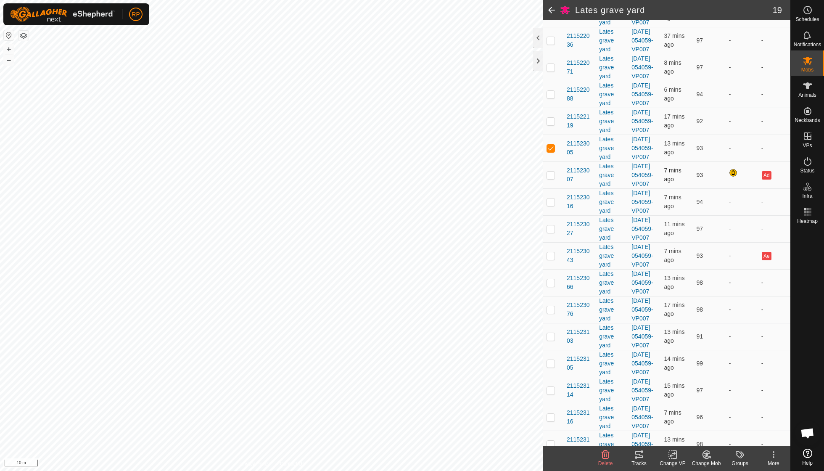
click at [552, 178] on p-checkbox at bounding box center [551, 175] width 8 height 7
checkbox input "true"
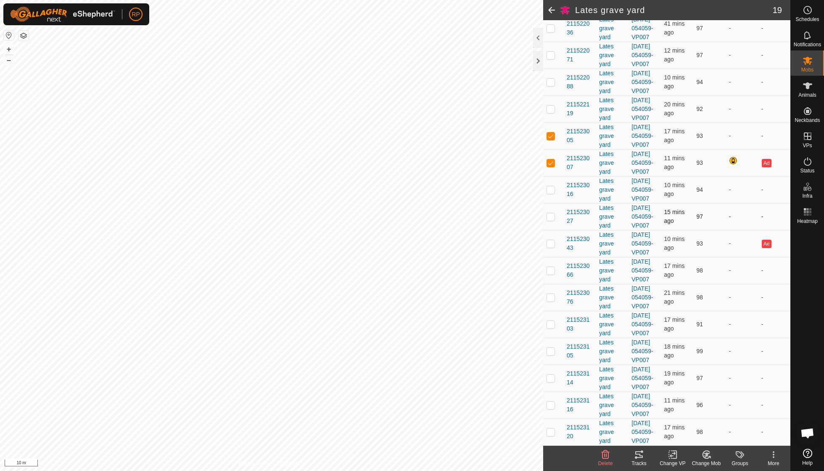
scroll to position [259, 0]
click at [552, 220] on p-checkbox at bounding box center [551, 216] width 8 height 7
checkbox input "true"
click at [550, 247] on p-checkbox at bounding box center [551, 243] width 8 height 7
checkbox input "true"
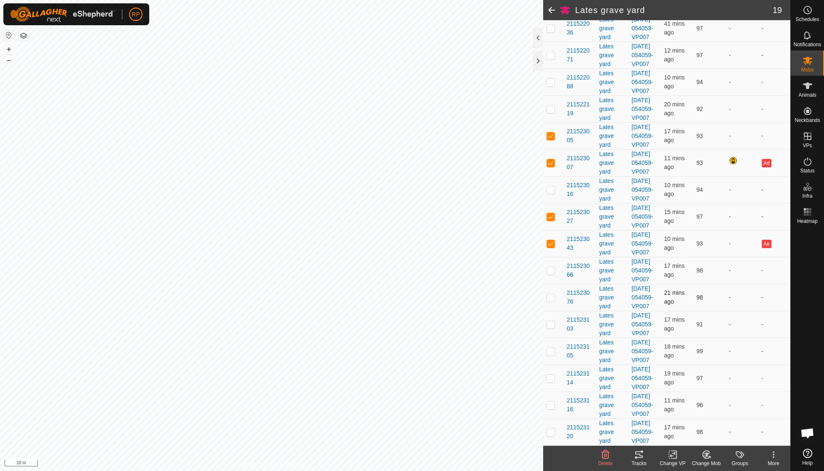
scroll to position [347, 0]
click at [551, 294] on p-checkbox at bounding box center [551, 297] width 8 height 7
checkbox input "true"
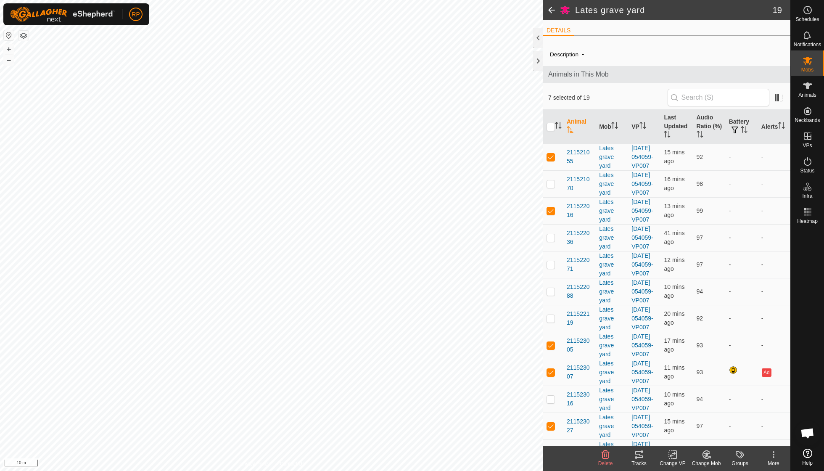
scroll to position [0, 0]
click at [675, 457] on icon at bounding box center [673, 454] width 11 height 10
click at [682, 431] on link "Turn Off VP" at bounding box center [697, 435] width 83 height 17
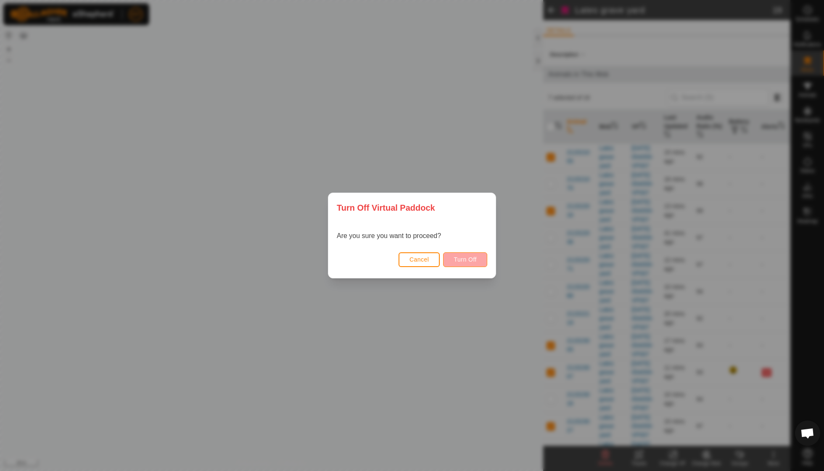
click at [466, 266] on button "Turn Off" at bounding box center [465, 259] width 44 height 15
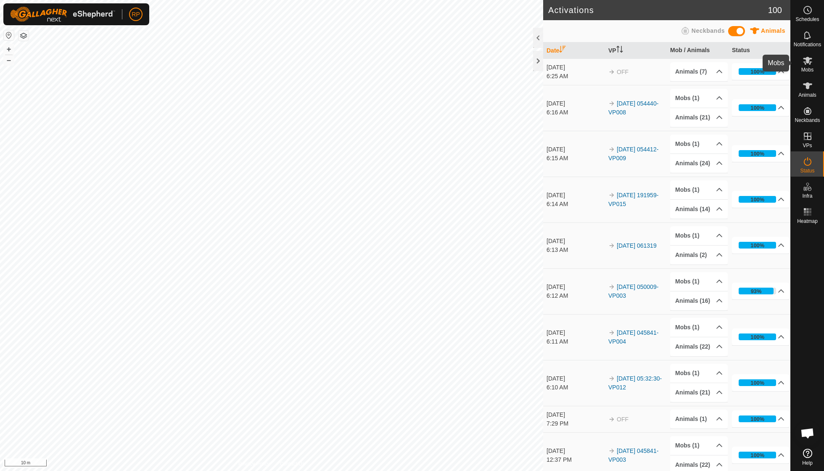
click at [804, 67] on span "Mobs" at bounding box center [807, 69] width 12 height 5
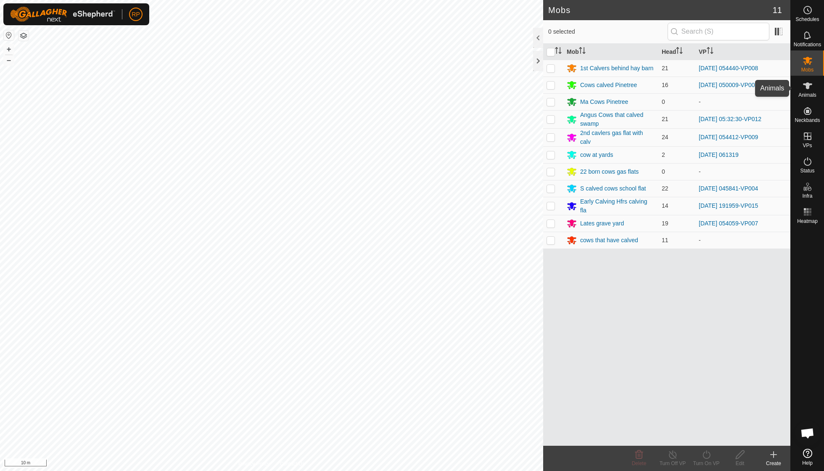
click at [806, 96] on span "Animals" at bounding box center [807, 94] width 18 height 5
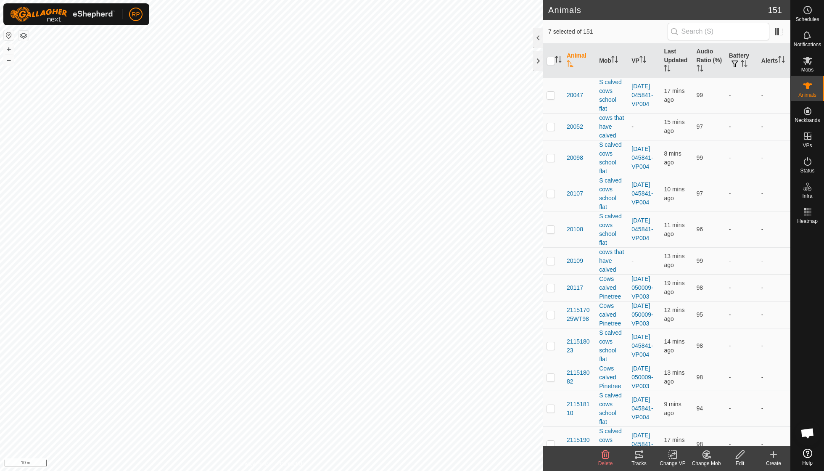
click at [704, 453] on icon at bounding box center [706, 454] width 11 height 10
click at [714, 420] on link "Choose Mob..." at bounding box center [731, 417] width 83 height 17
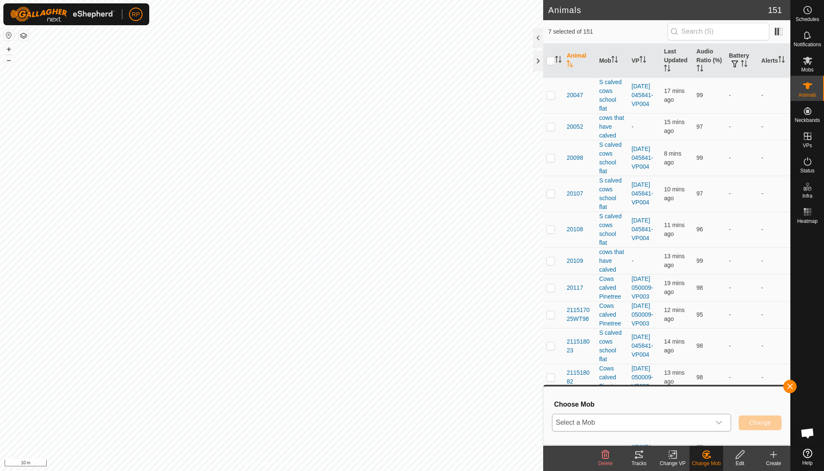
click at [718, 423] on icon "dropdown trigger" at bounding box center [719, 422] width 6 height 3
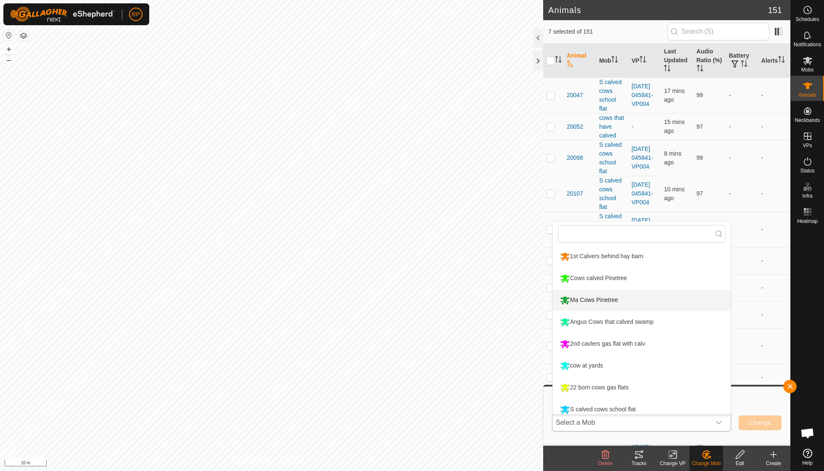
click at [589, 302] on li "Ma Cows Pinetree" at bounding box center [642, 300] width 178 height 21
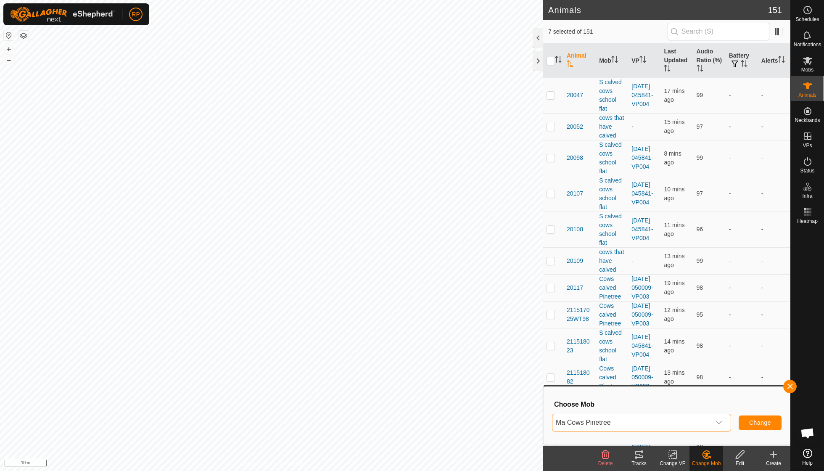
click at [758, 426] on span "Change" at bounding box center [760, 422] width 22 height 7
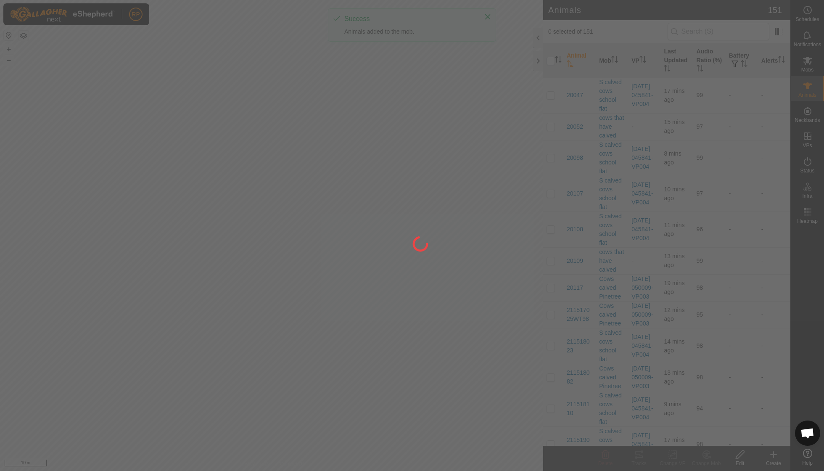
checkbox input "false"
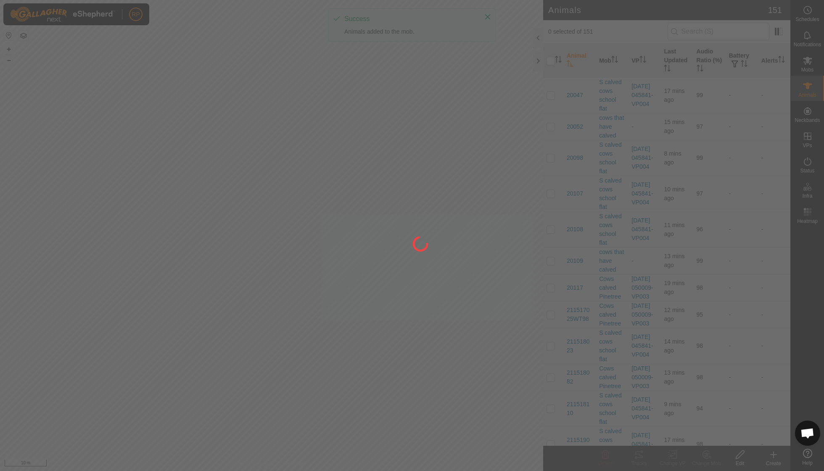
checkbox input "false"
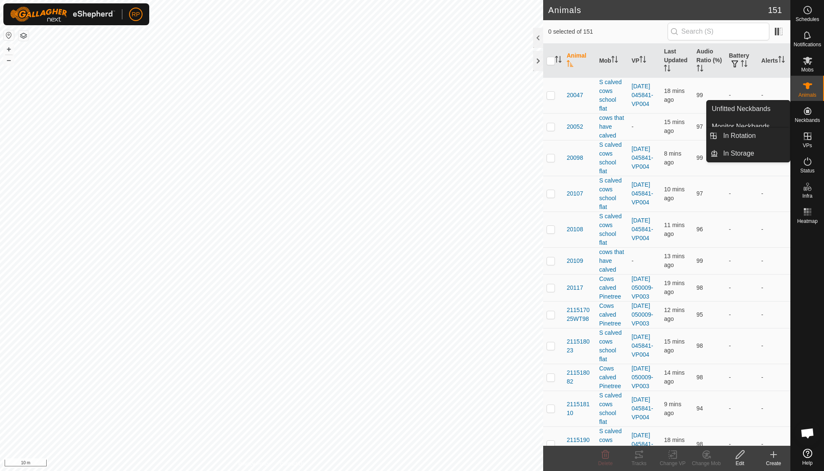
click at [804, 137] on icon at bounding box center [808, 136] width 10 height 10
click at [747, 135] on link "In Rotation" at bounding box center [754, 135] width 72 height 17
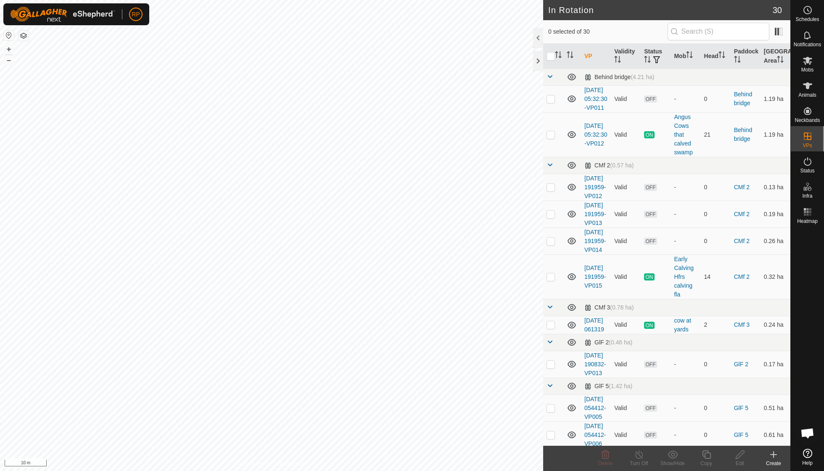
click at [774, 457] on icon at bounding box center [774, 455] width 0 height 6
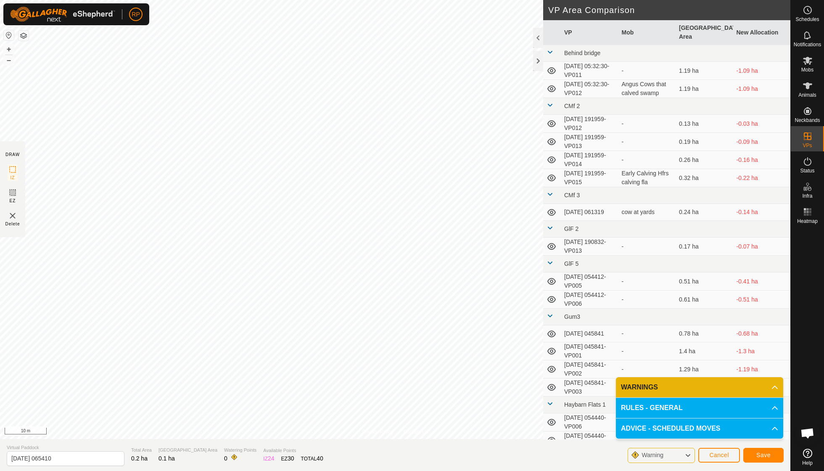
click at [762, 457] on span "Save" at bounding box center [763, 455] width 14 height 7
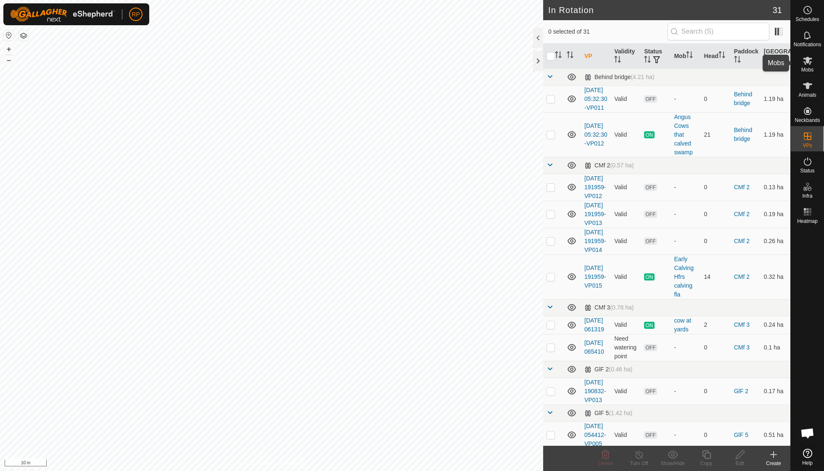
click at [805, 66] on es-mob-svg-icon at bounding box center [807, 60] width 15 height 13
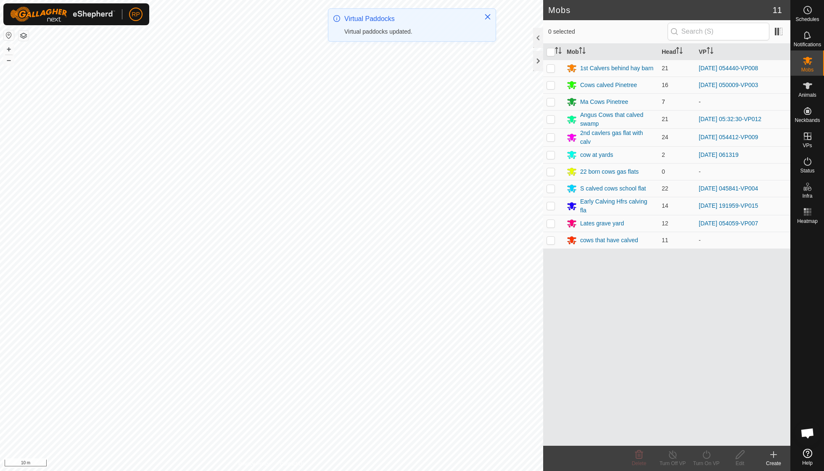
click at [552, 103] on p-checkbox at bounding box center [551, 101] width 8 height 7
checkbox input "true"
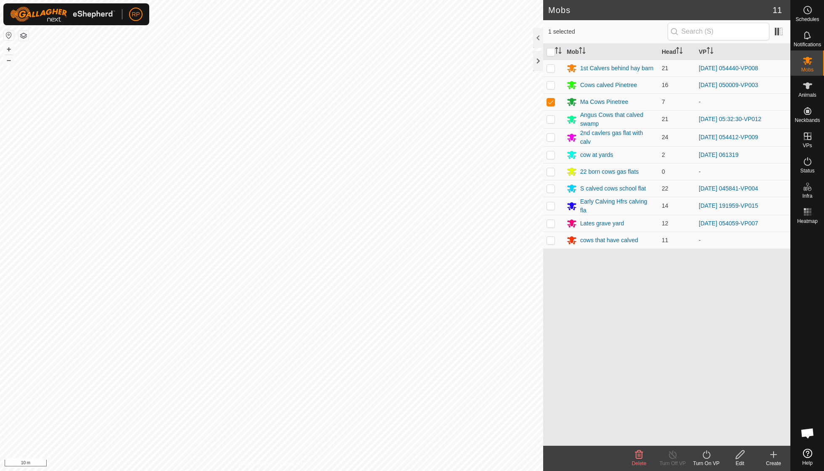
click at [705, 452] on icon at bounding box center [706, 454] width 11 height 10
click at [709, 439] on link "Now" at bounding box center [731, 435] width 83 height 17
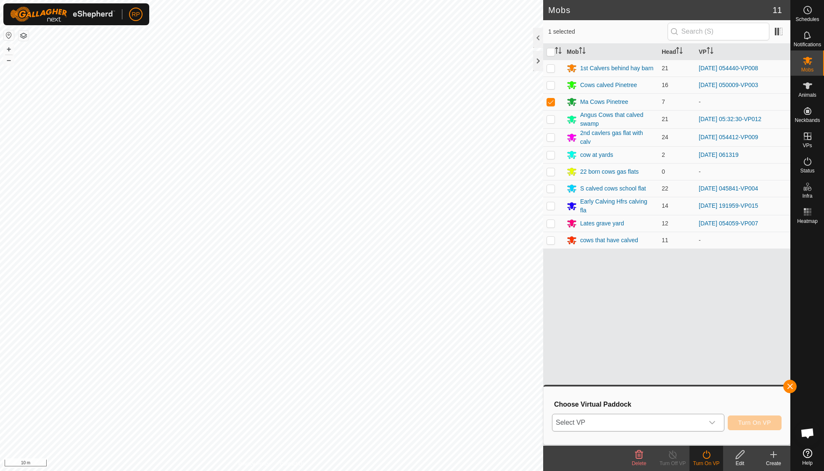
click at [710, 420] on icon "dropdown trigger" at bounding box center [712, 422] width 7 height 7
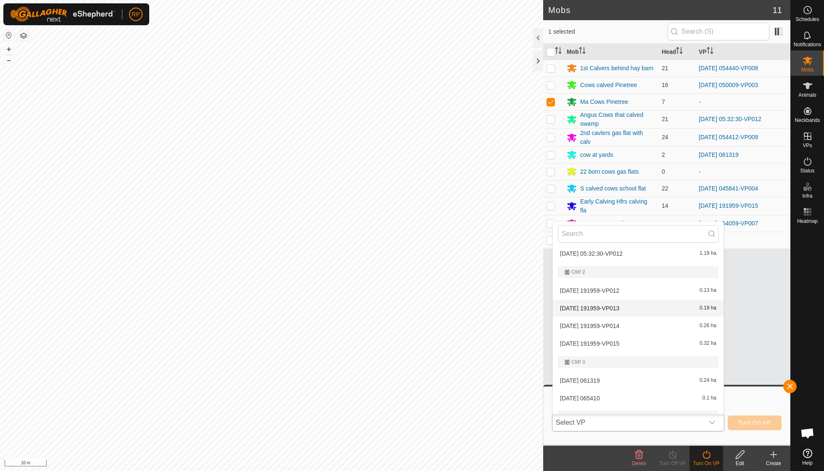
scroll to position [42, 0]
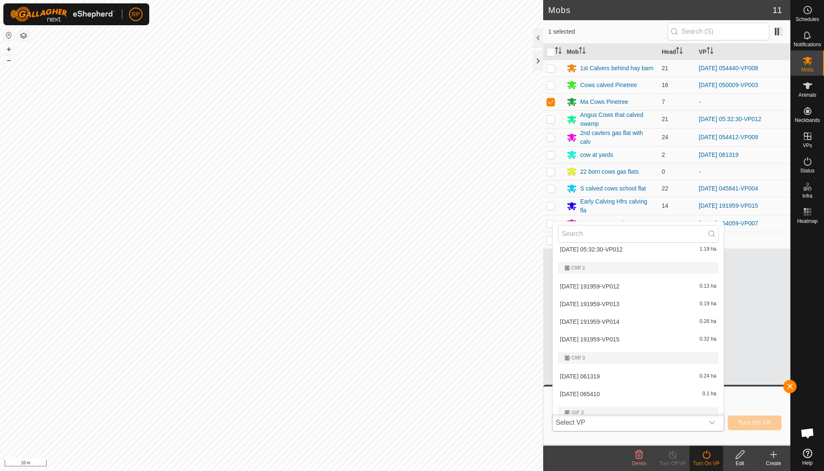
click at [600, 390] on li "2025-09-29 065410 0.1 ha" at bounding box center [638, 394] width 171 height 17
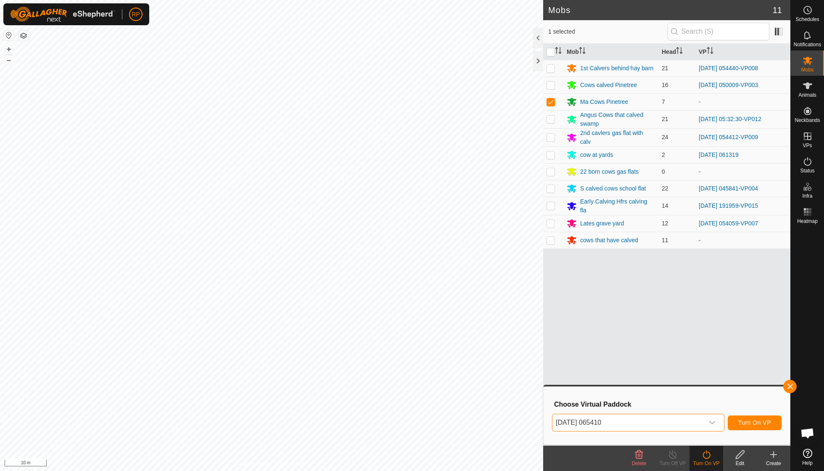
click at [745, 426] on span "Turn On VP" at bounding box center [754, 422] width 33 height 7
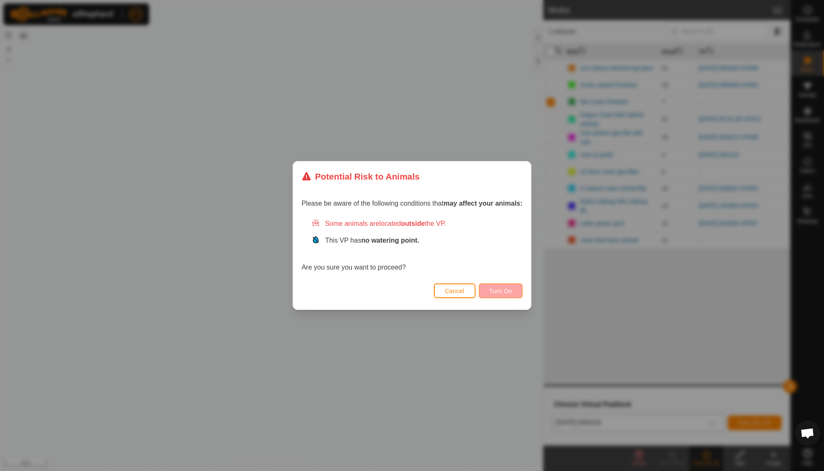
click at [504, 293] on span "Turn On" at bounding box center [500, 291] width 23 height 7
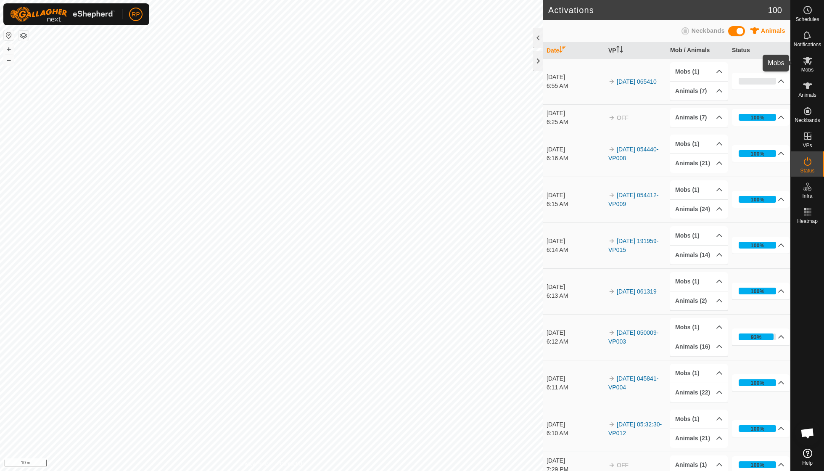
click at [807, 71] on span "Mobs" at bounding box center [807, 69] width 12 height 5
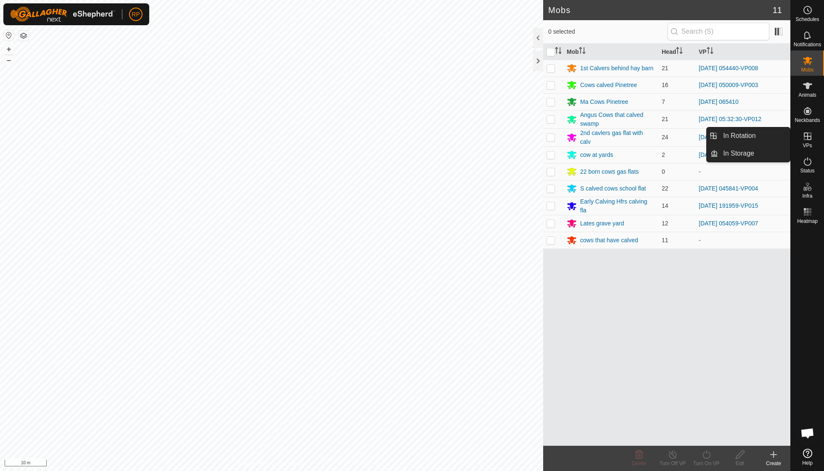
click at [805, 143] on span "VPs" at bounding box center [807, 145] width 9 height 5
click at [758, 135] on link "In Rotation" at bounding box center [754, 135] width 72 height 17
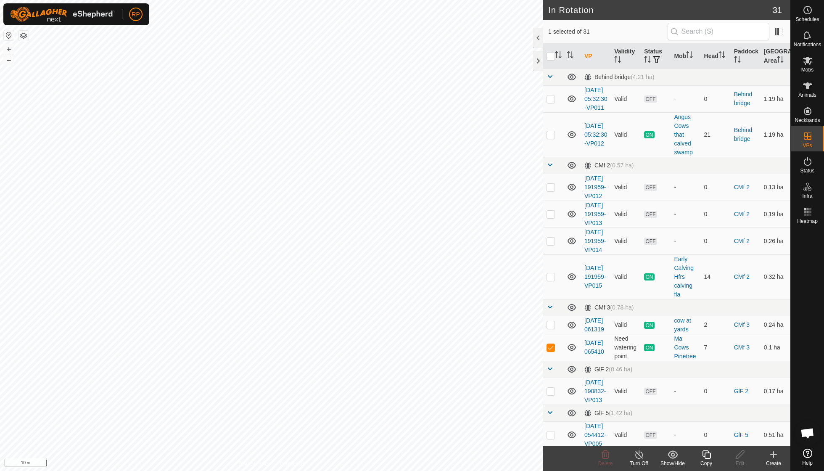
click at [705, 453] on icon at bounding box center [706, 454] width 8 height 8
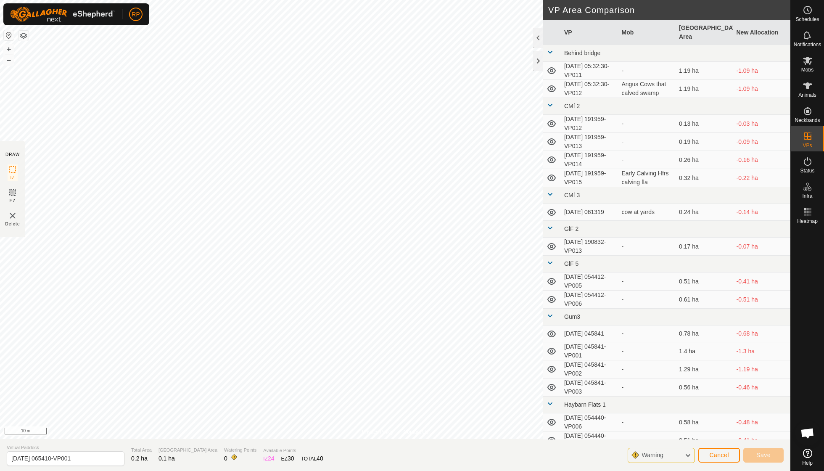
click at [715, 453] on span "Cancel" at bounding box center [719, 455] width 20 height 7
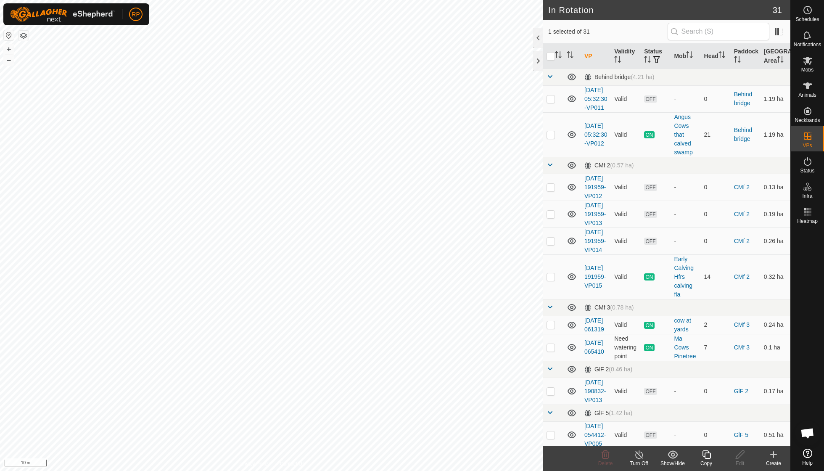
checkbox input "true"
click at [708, 458] on icon at bounding box center [706, 454] width 8 height 8
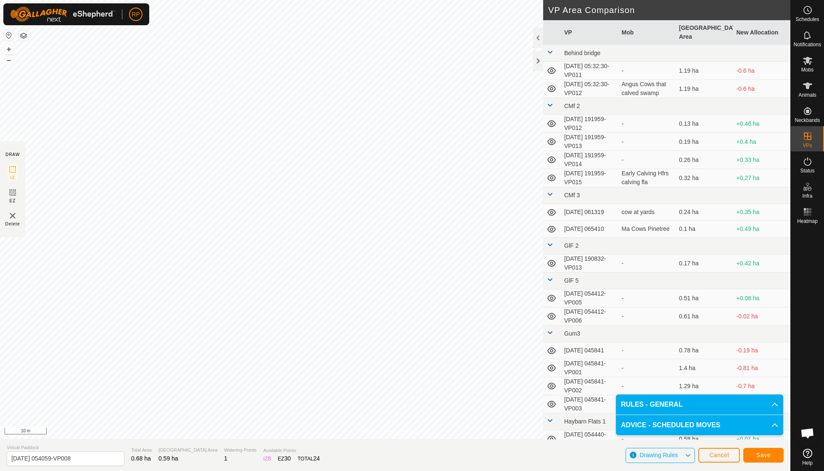
click at [761, 455] on span "Save" at bounding box center [763, 455] width 14 height 7
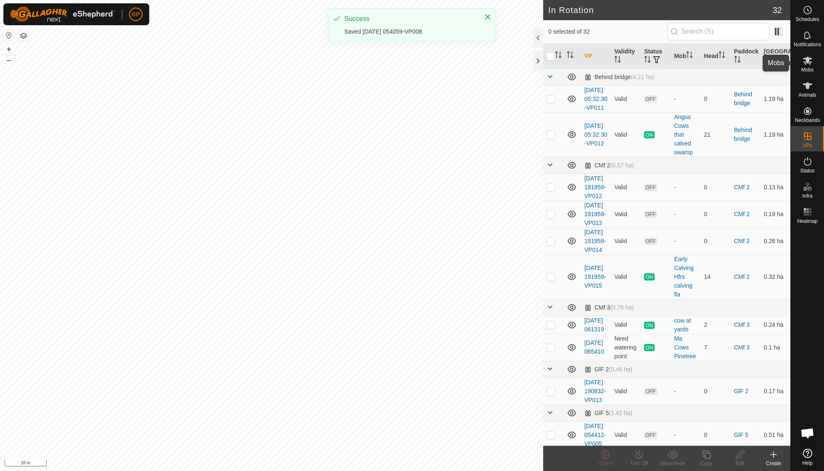
click at [806, 66] on es-mob-svg-icon at bounding box center [807, 60] width 15 height 13
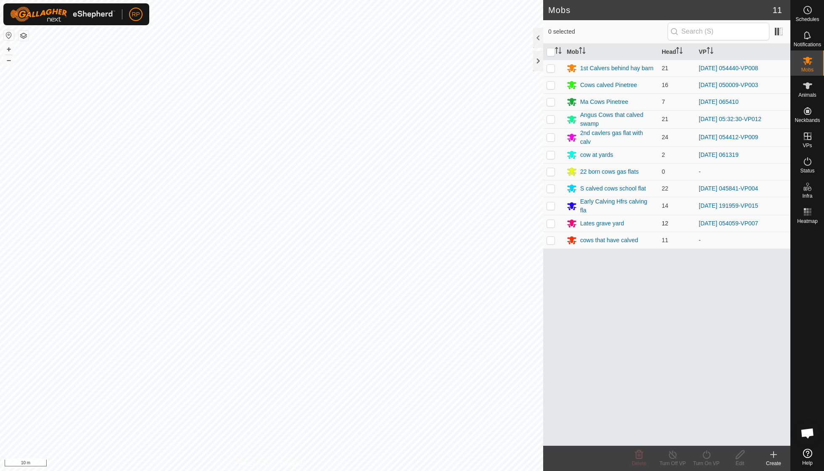
click at [550, 220] on p-checkbox at bounding box center [551, 223] width 8 height 7
checkbox input "true"
click at [707, 453] on icon at bounding box center [707, 454] width 8 height 8
click at [709, 438] on link "Now" at bounding box center [731, 435] width 83 height 17
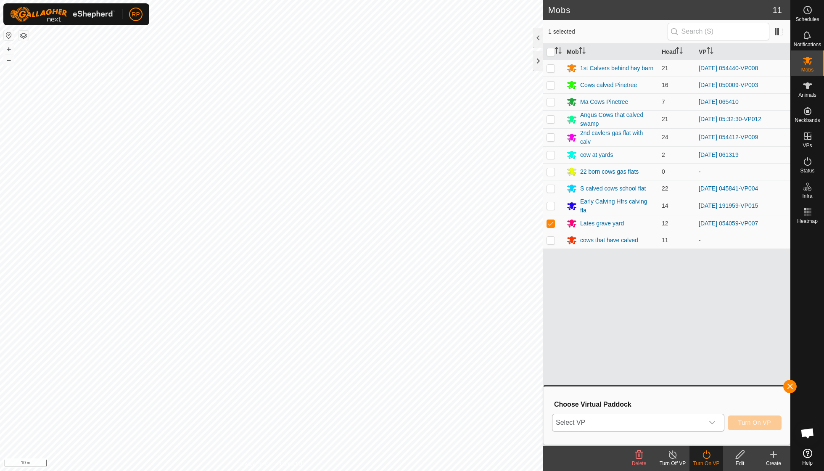
click at [713, 418] on div "dropdown trigger" at bounding box center [712, 422] width 17 height 17
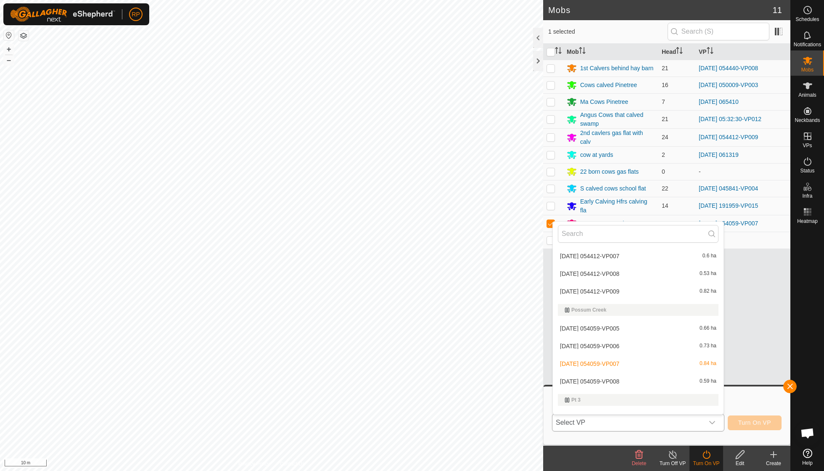
scroll to position [461, 0]
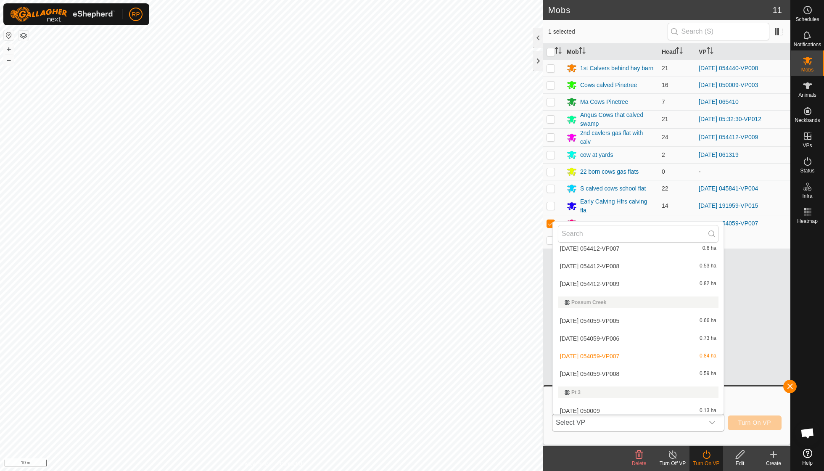
click at [624, 367] on li "2025-09-22 054059-VP008 0.59 ha" at bounding box center [638, 373] width 171 height 17
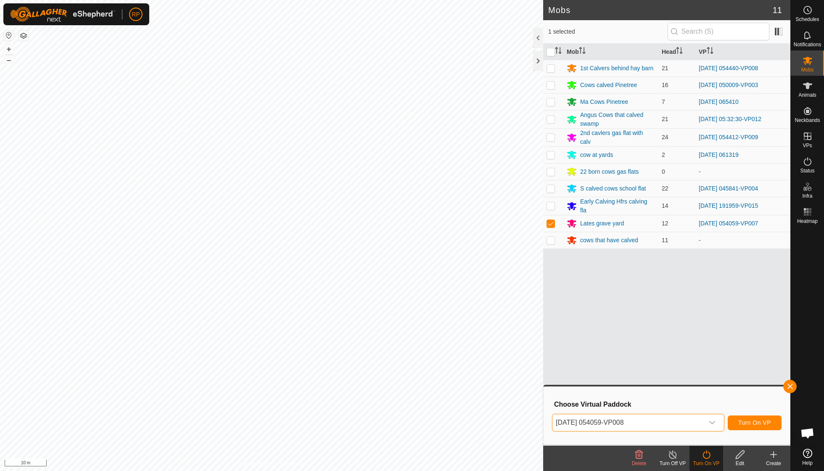
click at [746, 420] on span "Turn On VP" at bounding box center [754, 422] width 33 height 7
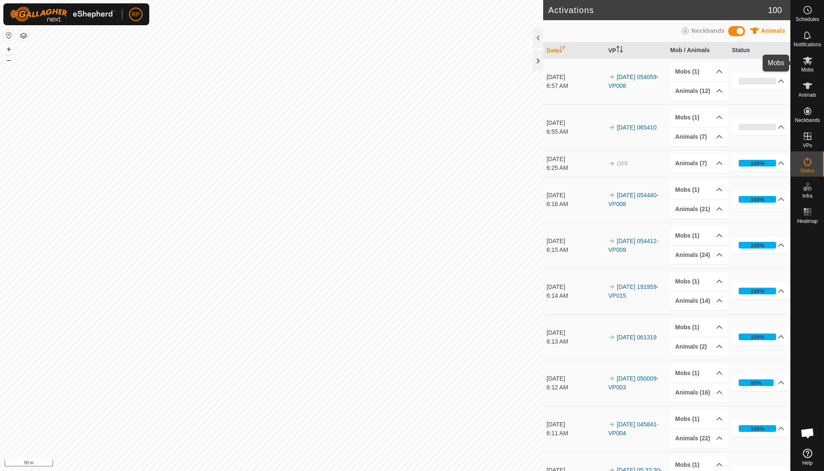
click at [803, 65] on icon at bounding box center [808, 60] width 10 height 10
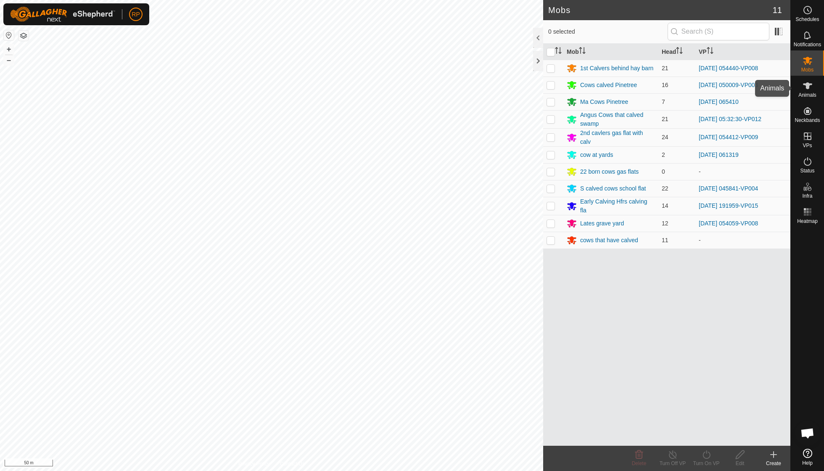
click at [806, 91] on es-animals-svg-icon at bounding box center [807, 85] width 15 height 13
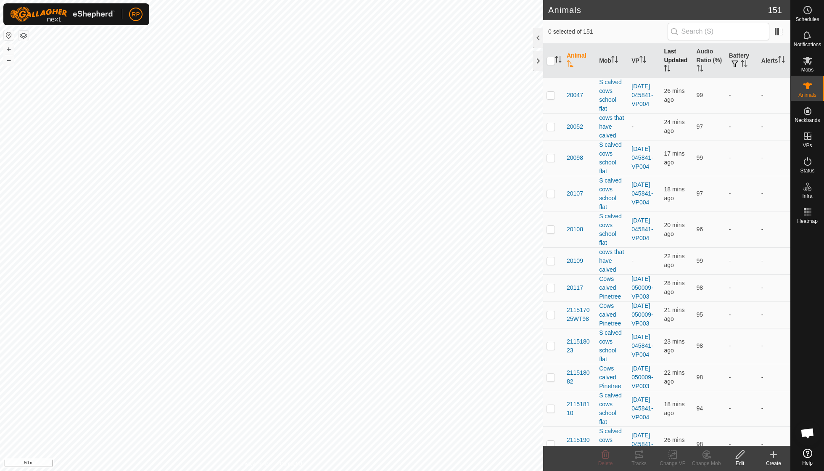
click at [673, 56] on th "Last Updated" at bounding box center [676, 61] width 32 height 34
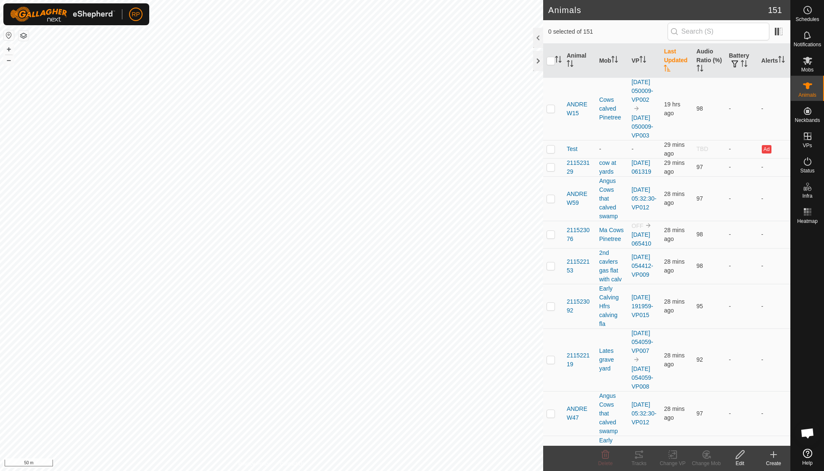
click at [670, 63] on th "Last Updated" at bounding box center [676, 61] width 32 height 34
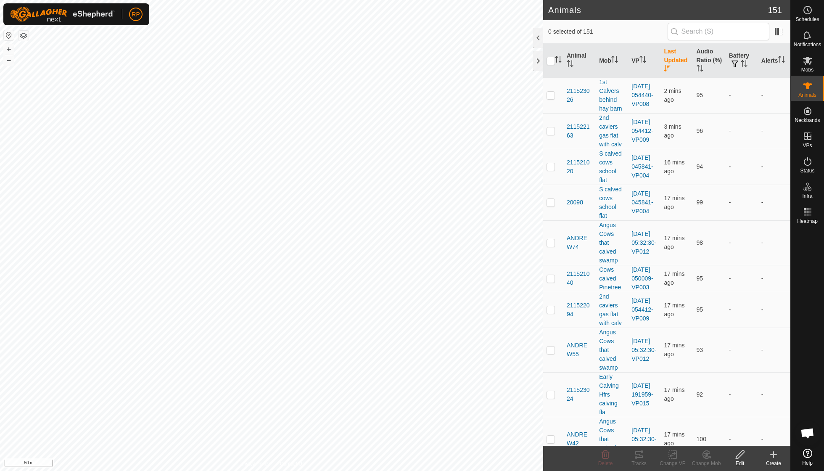
click at [670, 63] on th "Last Updated" at bounding box center [676, 61] width 32 height 34
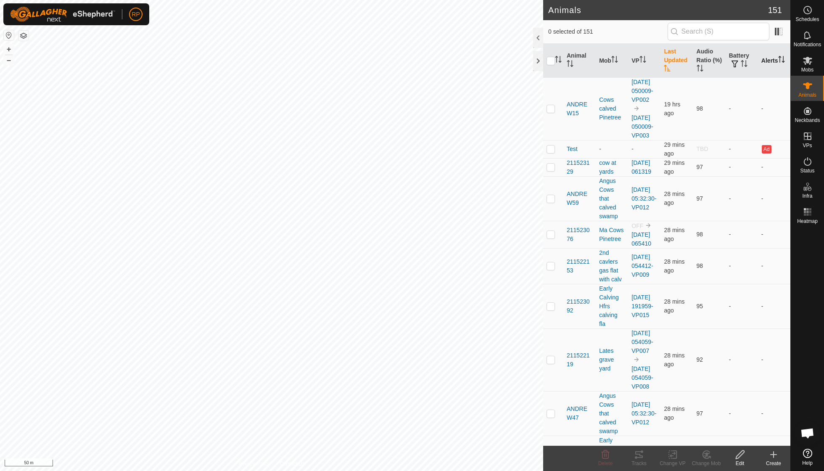
click at [779, 65] on th "Alerts" at bounding box center [774, 61] width 32 height 34
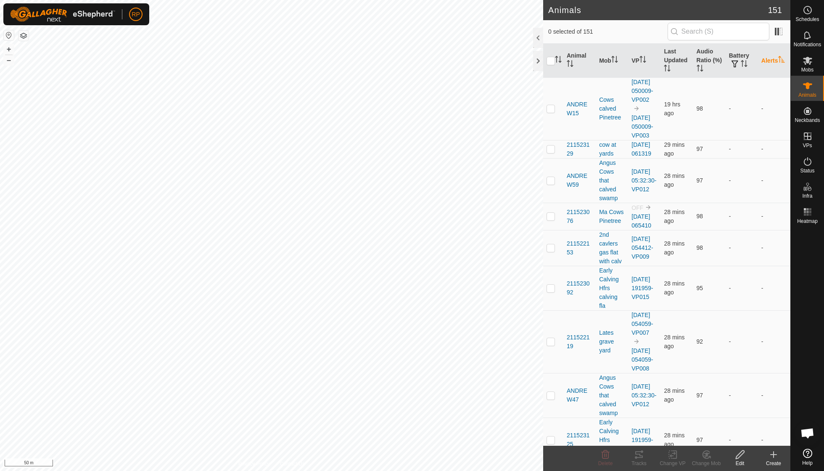
click at [776, 61] on th "Alerts" at bounding box center [774, 61] width 32 height 34
